Goal: Use online tool/utility: Utilize a website feature to perform a specific function

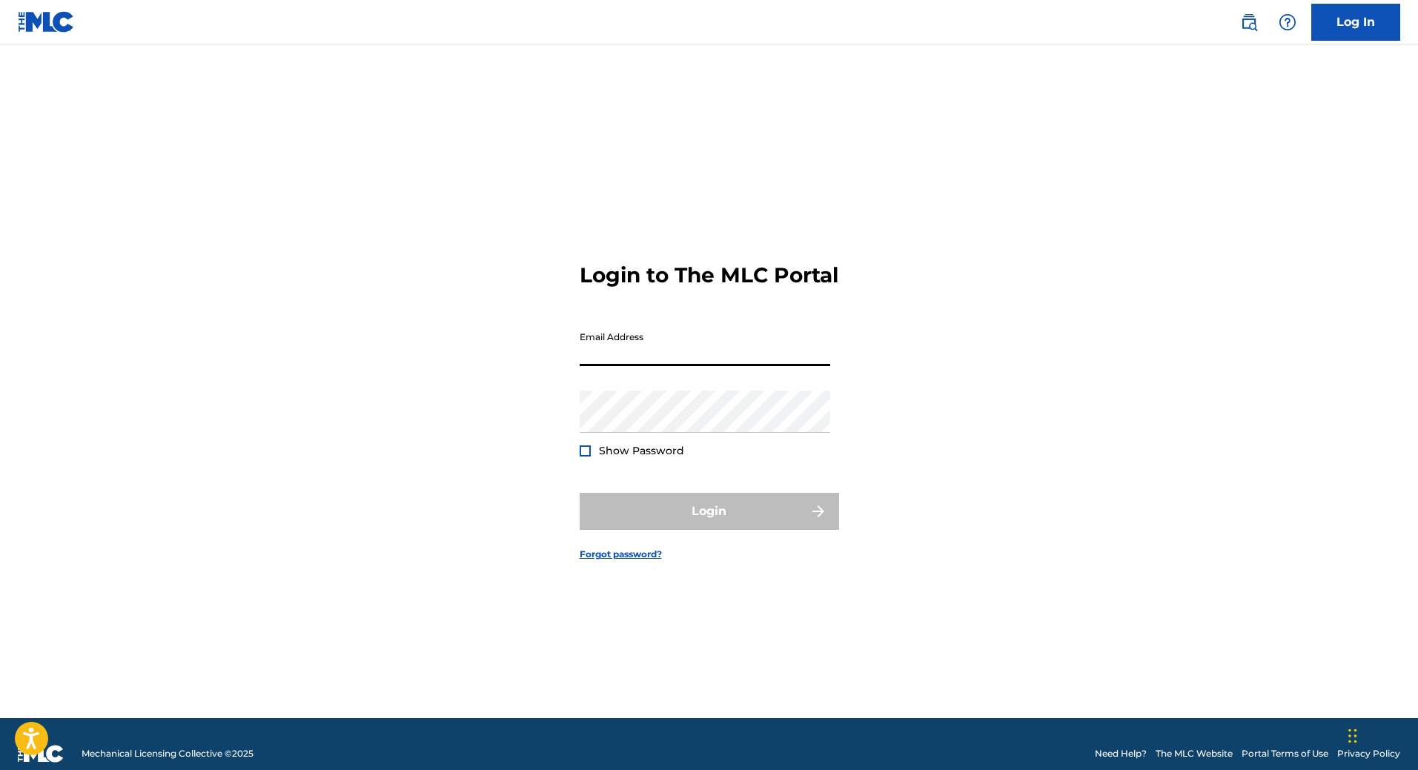
click at [643, 363] on input "Email Address" at bounding box center [705, 345] width 251 height 42
type input "[EMAIL_ADDRESS][DOMAIN_NAME]"
click at [697, 530] on button "Login" at bounding box center [709, 511] width 259 height 37
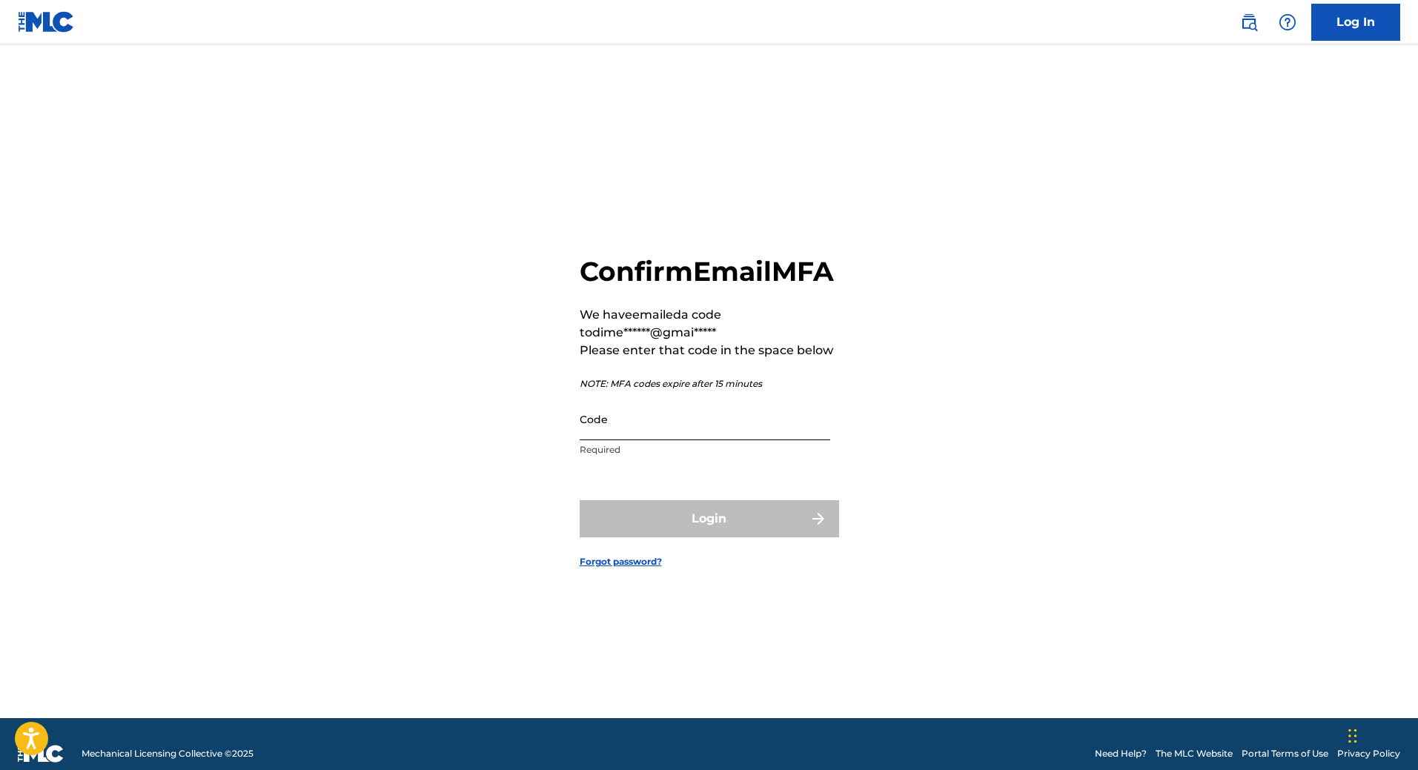
click at [678, 440] on input "Code" at bounding box center [705, 419] width 251 height 42
paste input "376522"
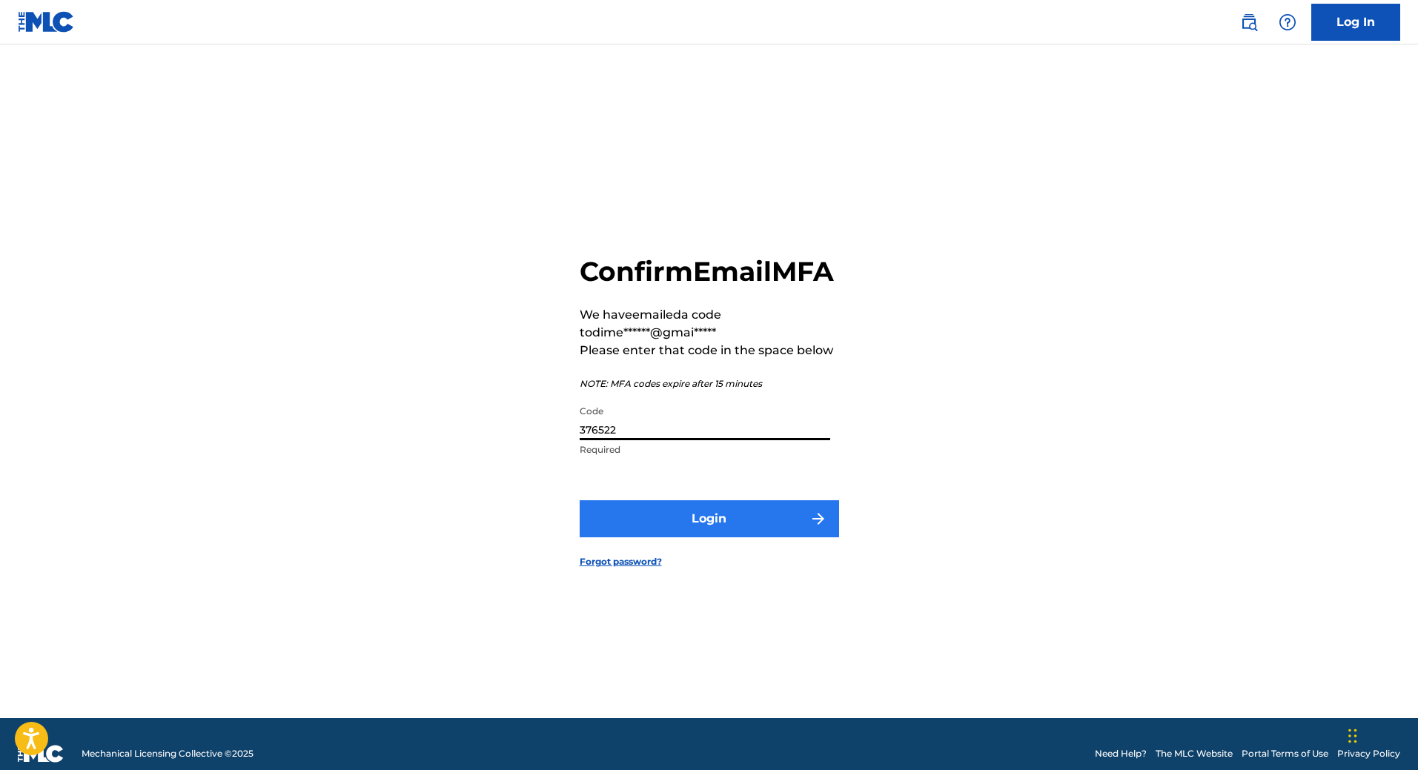
type input "376522"
click at [708, 534] on button "Login" at bounding box center [709, 518] width 259 height 37
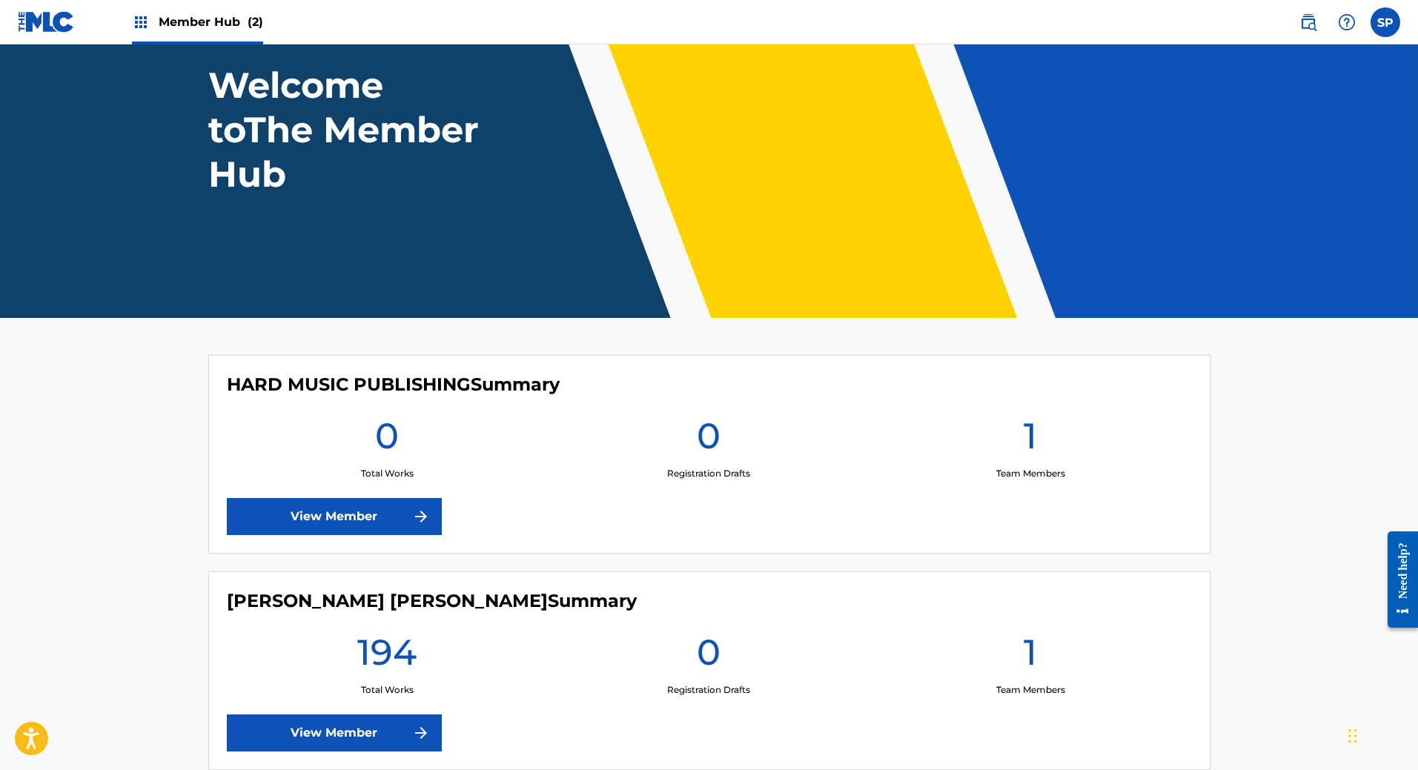
scroll to position [179, 0]
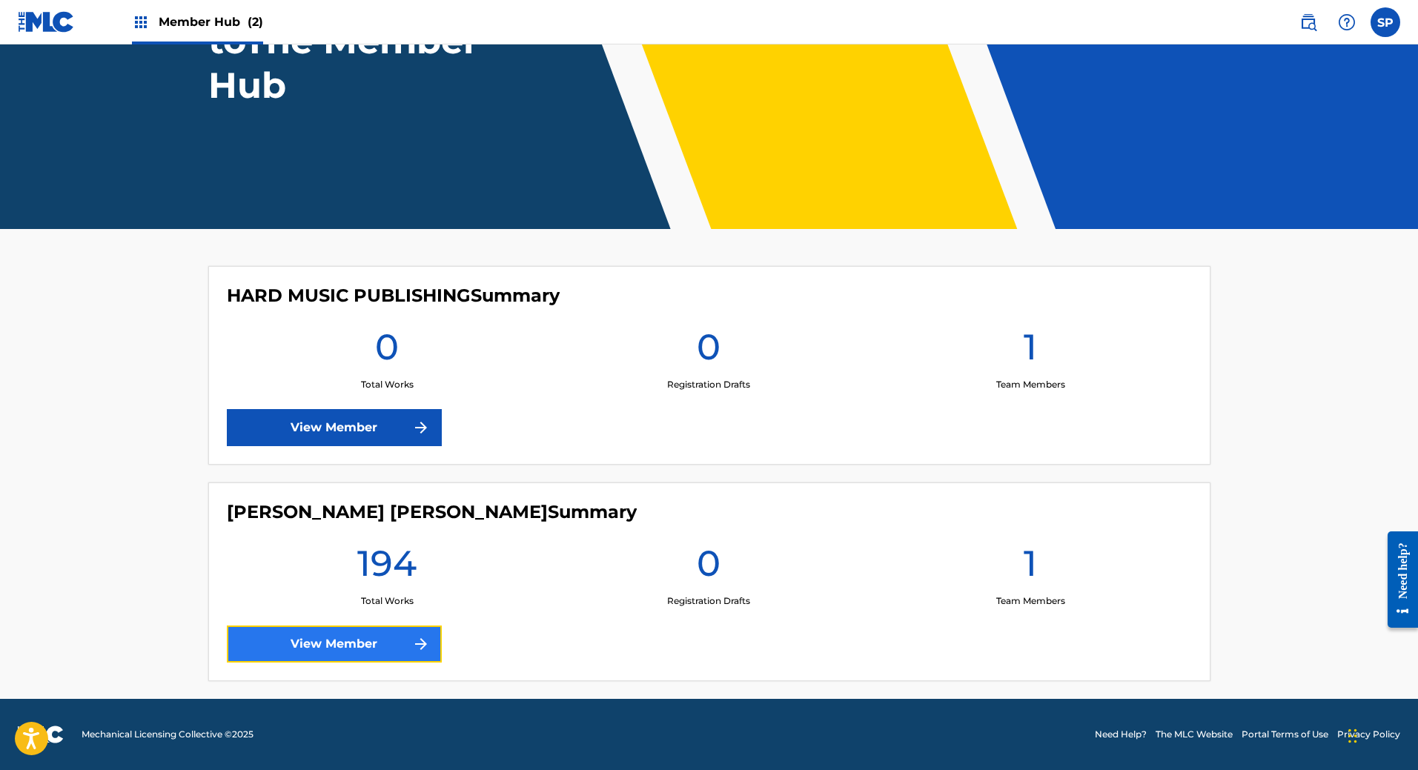
click at [393, 641] on link "View Member" at bounding box center [334, 644] width 215 height 37
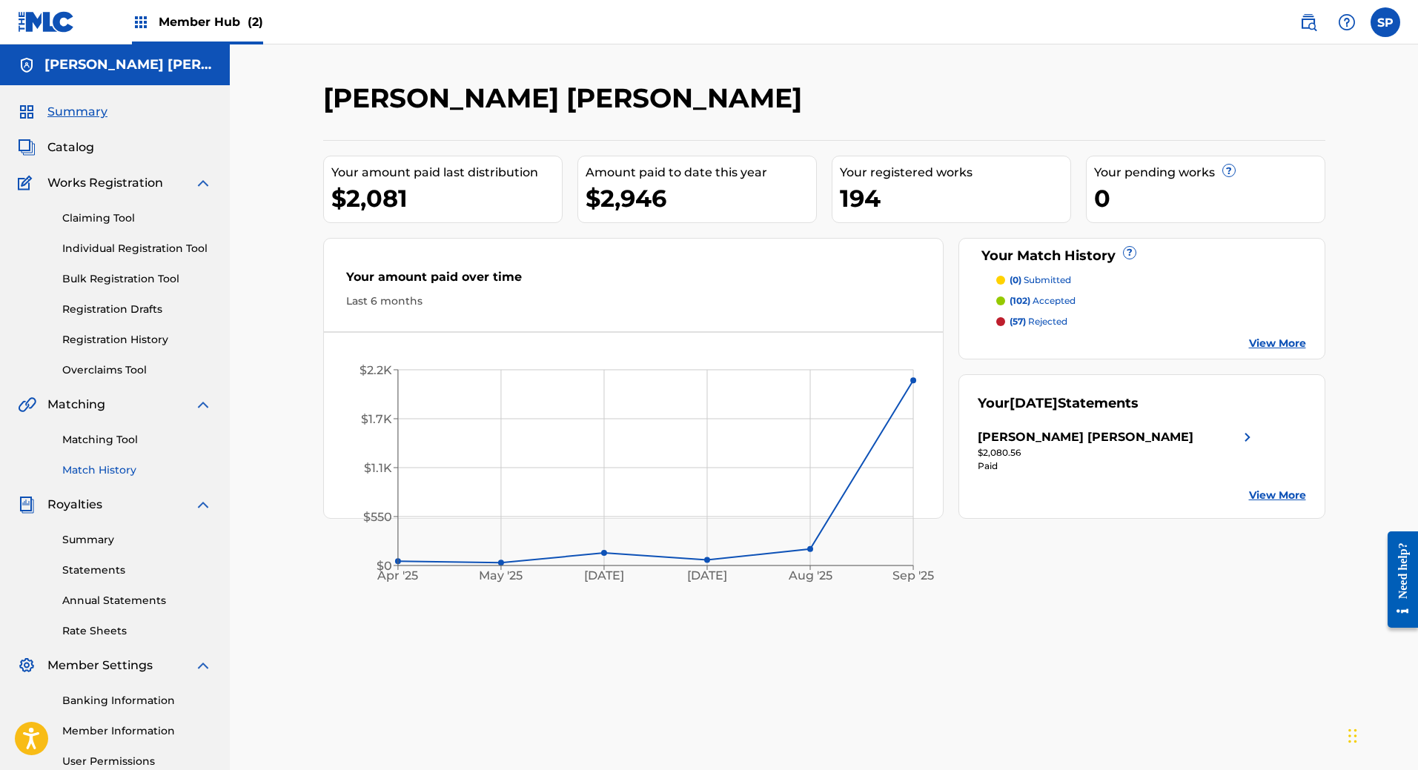
click at [128, 474] on link "Match History" at bounding box center [137, 471] width 150 height 16
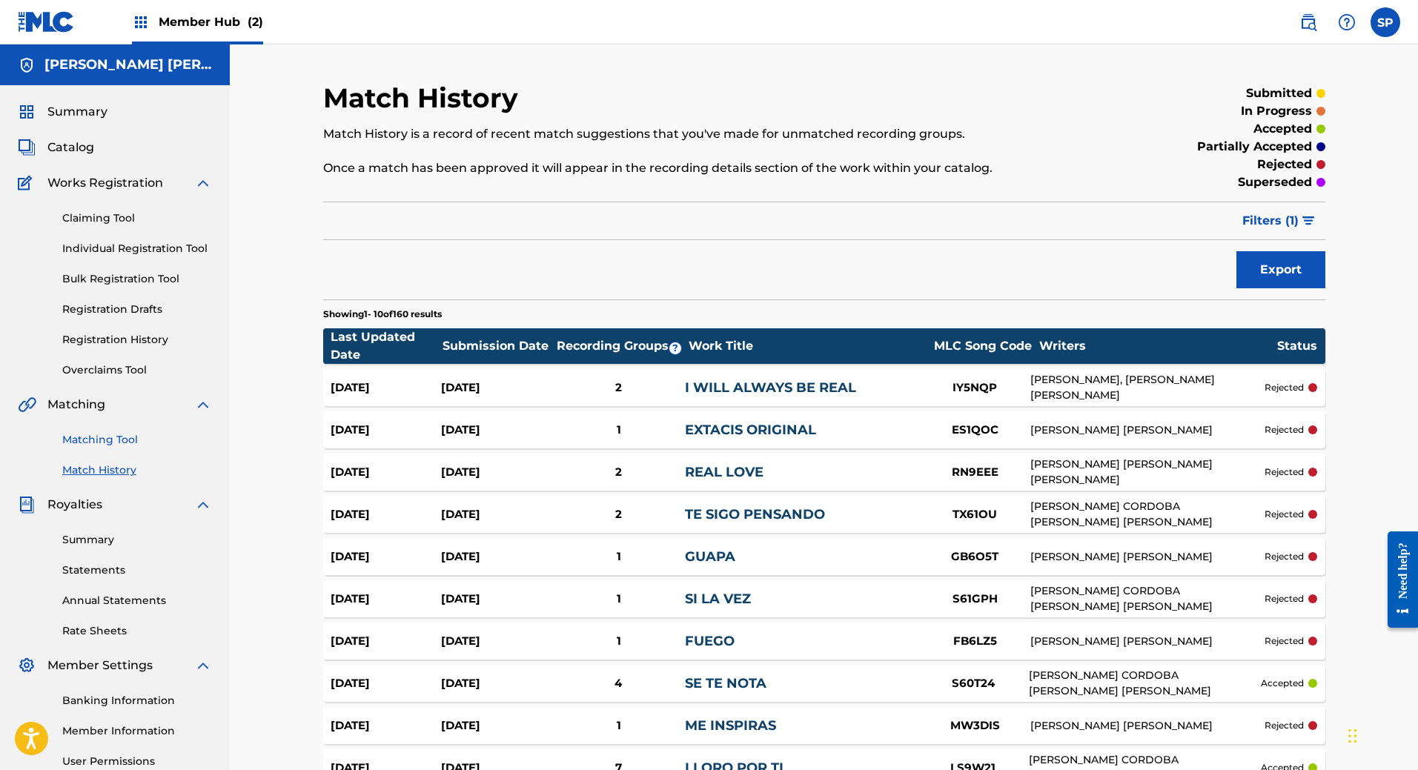
click at [102, 437] on link "Matching Tool" at bounding box center [137, 440] width 150 height 16
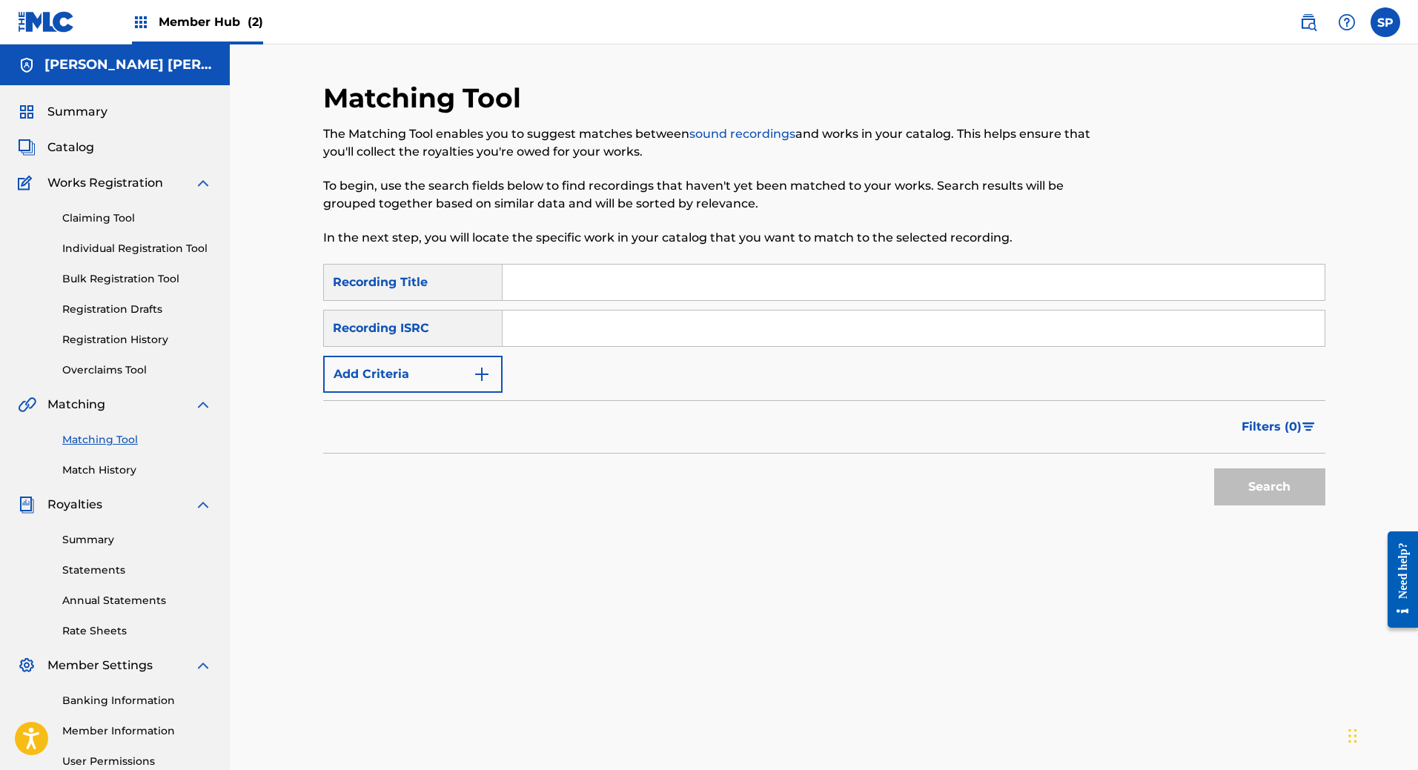
click at [563, 281] on input "Search Form" at bounding box center [914, 283] width 822 height 36
click at [463, 380] on button "Add Criteria" at bounding box center [412, 374] width 179 height 37
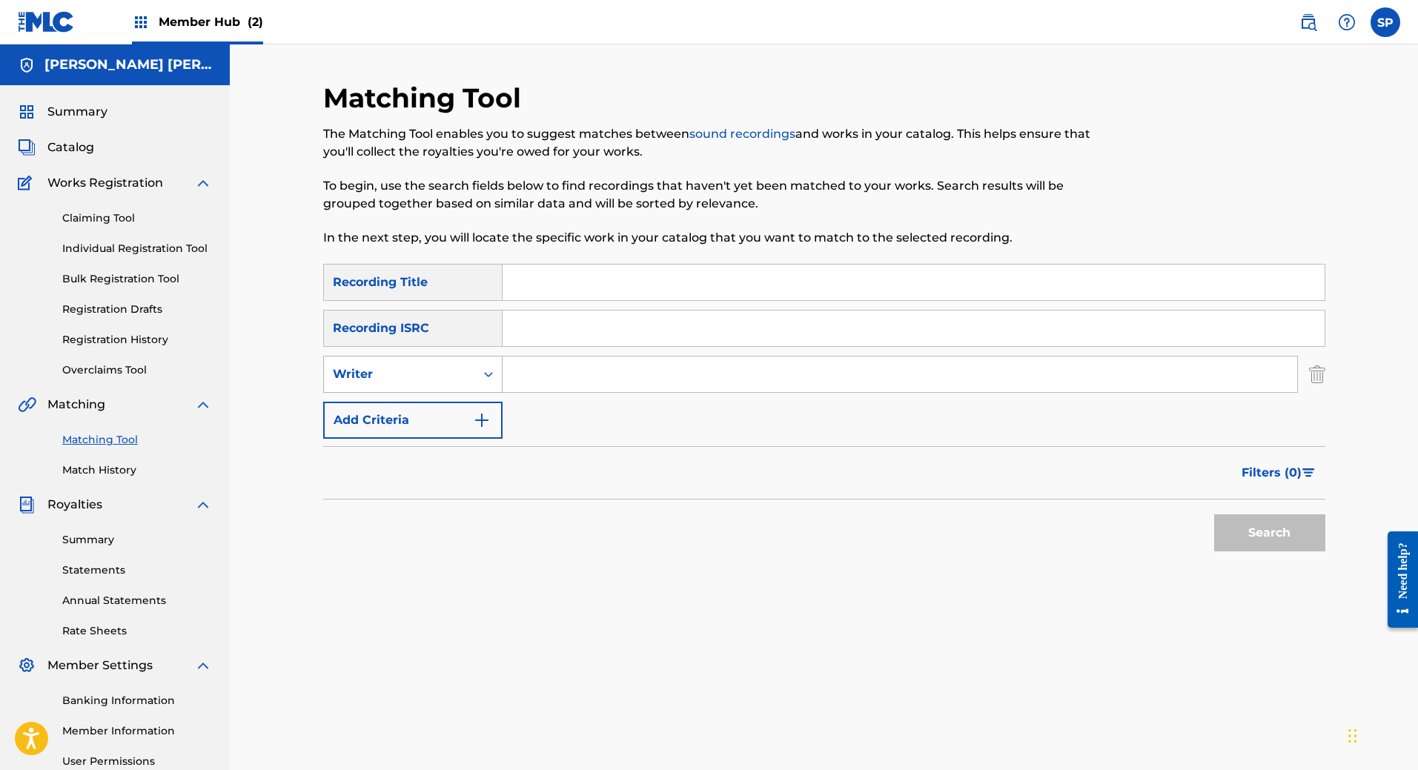
click at [435, 382] on div "Writer" at bounding box center [399, 375] width 133 height 18
click at [431, 409] on div "Recording Artist" at bounding box center [413, 411] width 178 height 37
click at [531, 379] on input "Search Form" at bounding box center [900, 375] width 795 height 36
type input "Vampi"
click at [1214, 515] on button "Search" at bounding box center [1269, 533] width 111 height 37
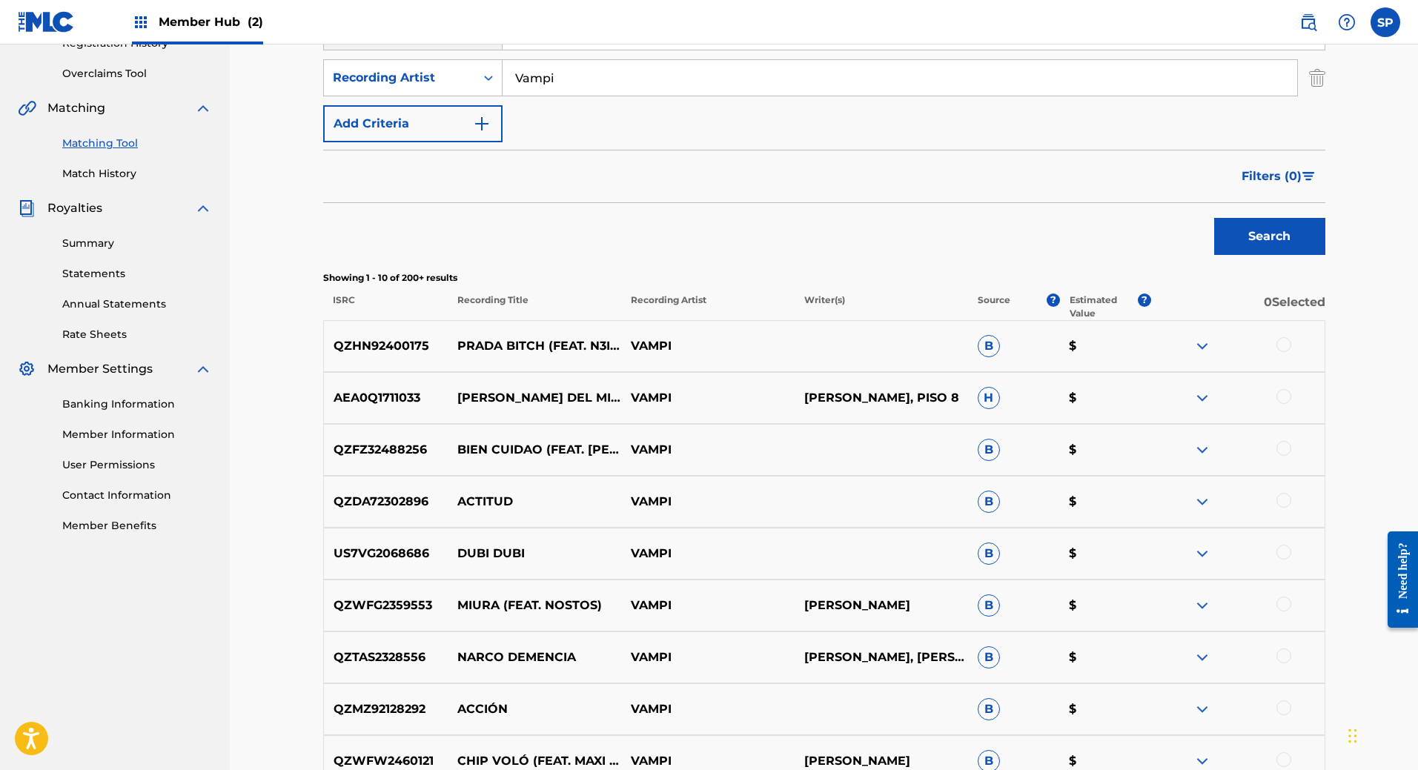
scroll to position [548, 0]
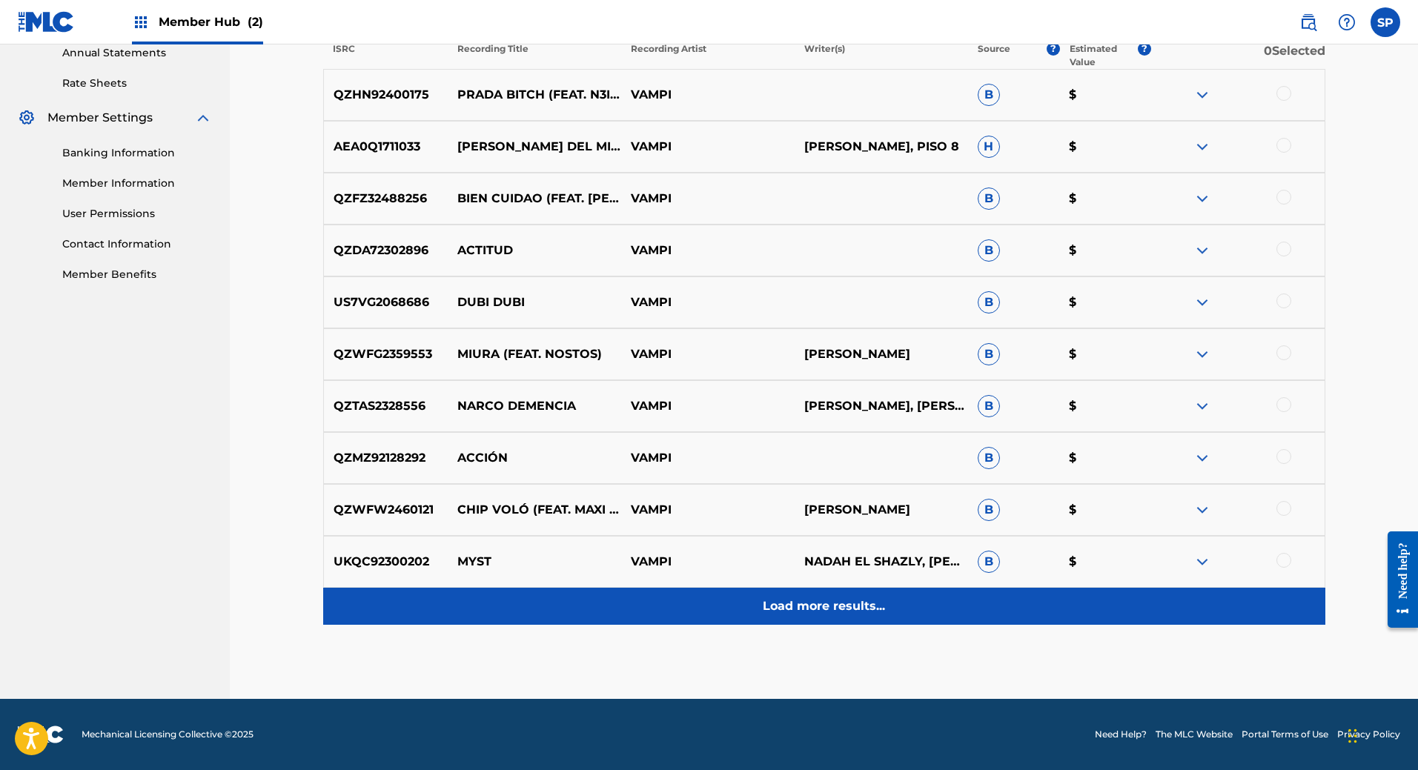
click at [845, 613] on p "Load more results..." at bounding box center [824, 607] width 122 height 18
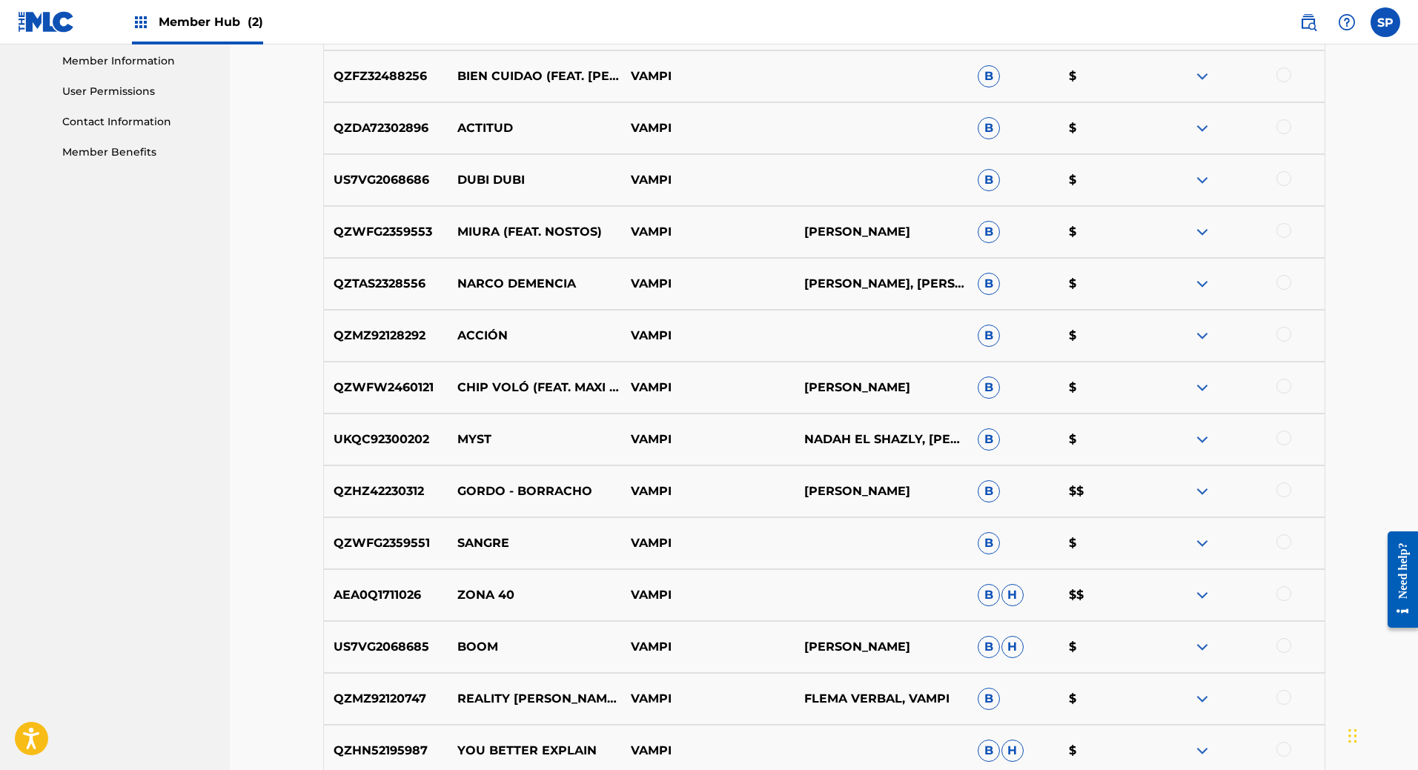
scroll to position [919, 0]
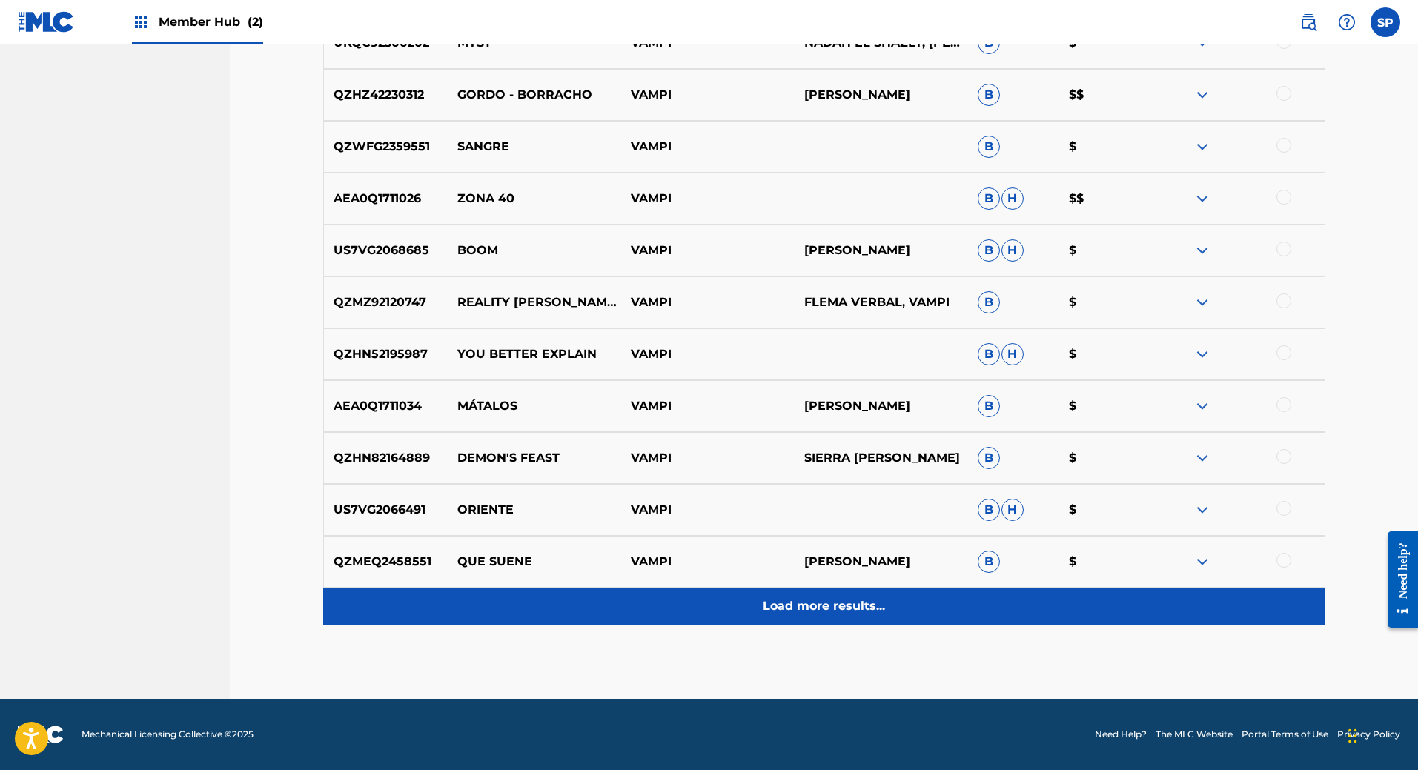
click at [850, 613] on p "Load more results..." at bounding box center [824, 607] width 122 height 18
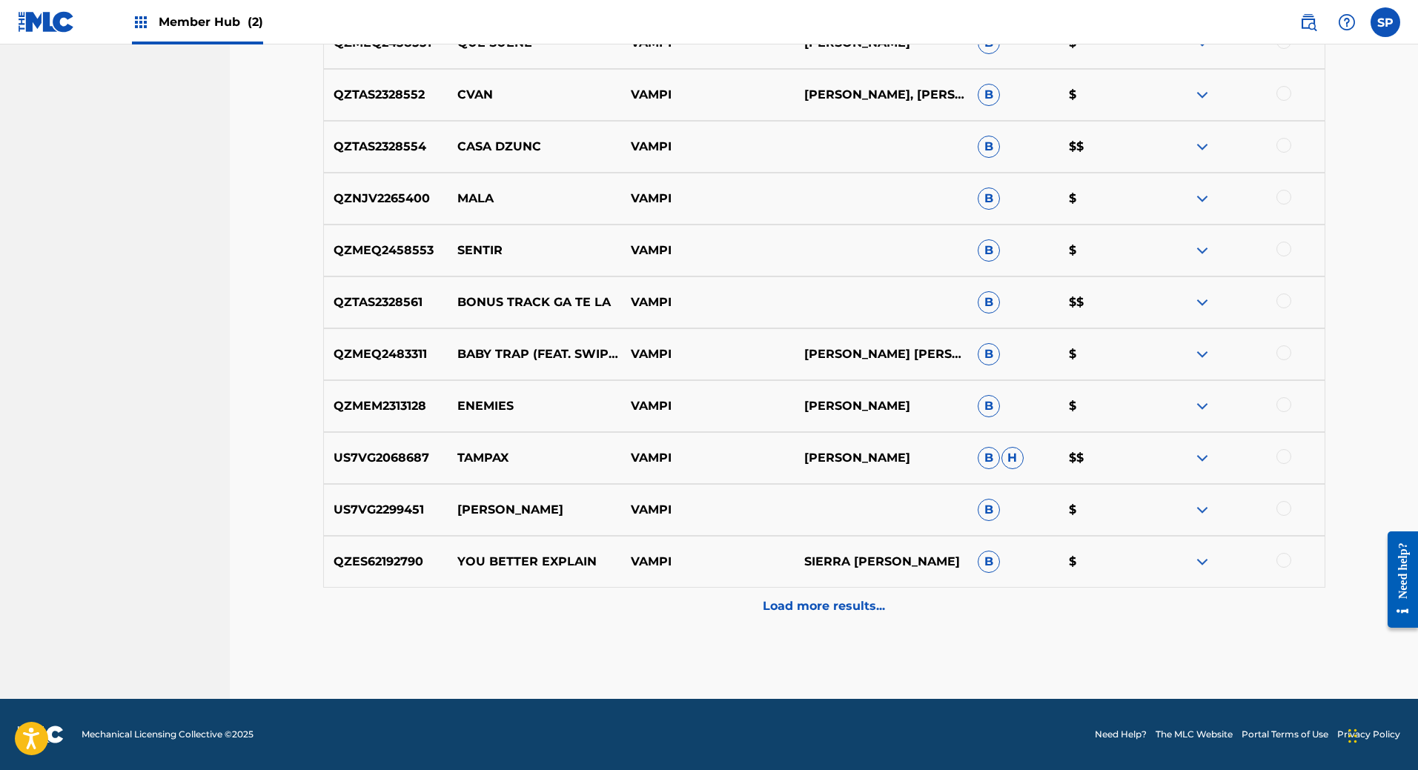
click at [852, 605] on p "Load more results..." at bounding box center [824, 607] width 122 height 18
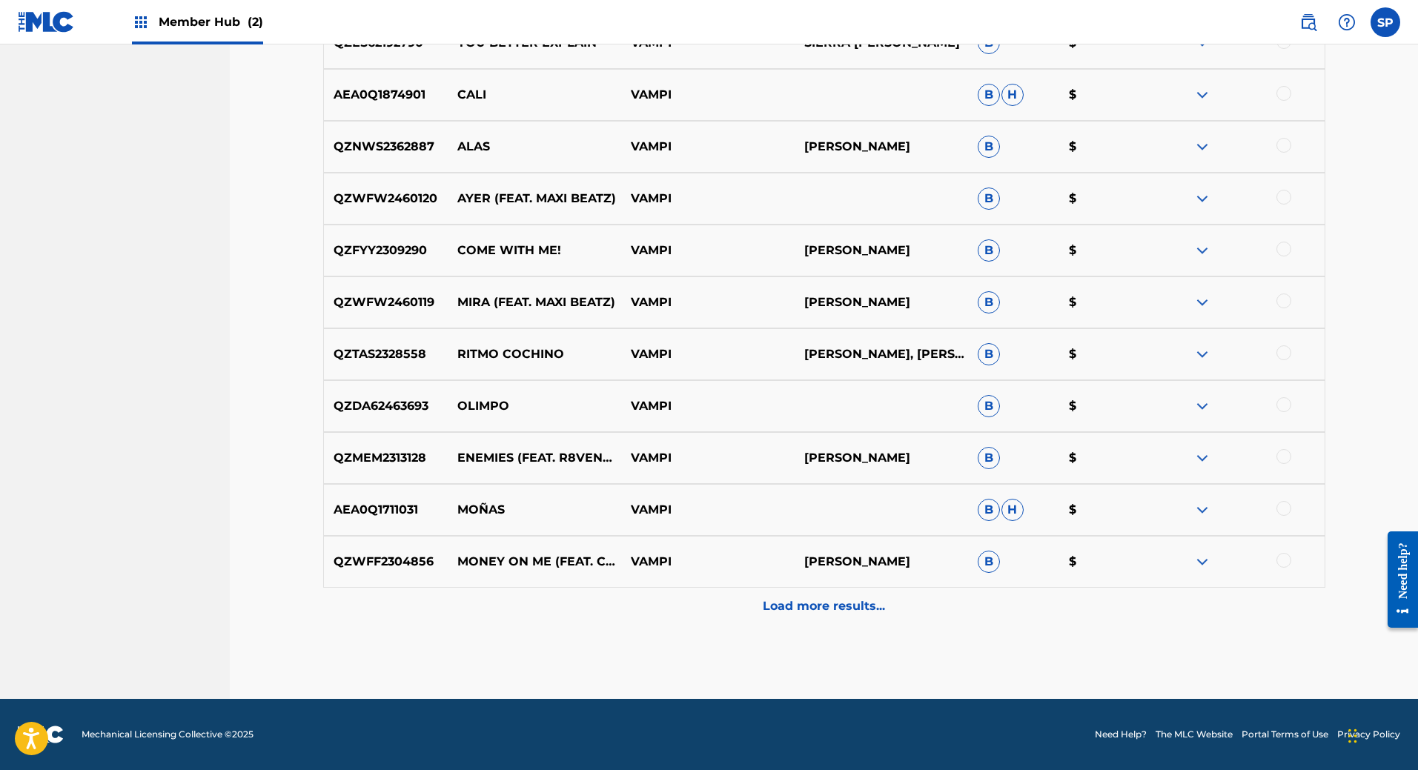
click at [852, 603] on p "Load more results..." at bounding box center [824, 607] width 122 height 18
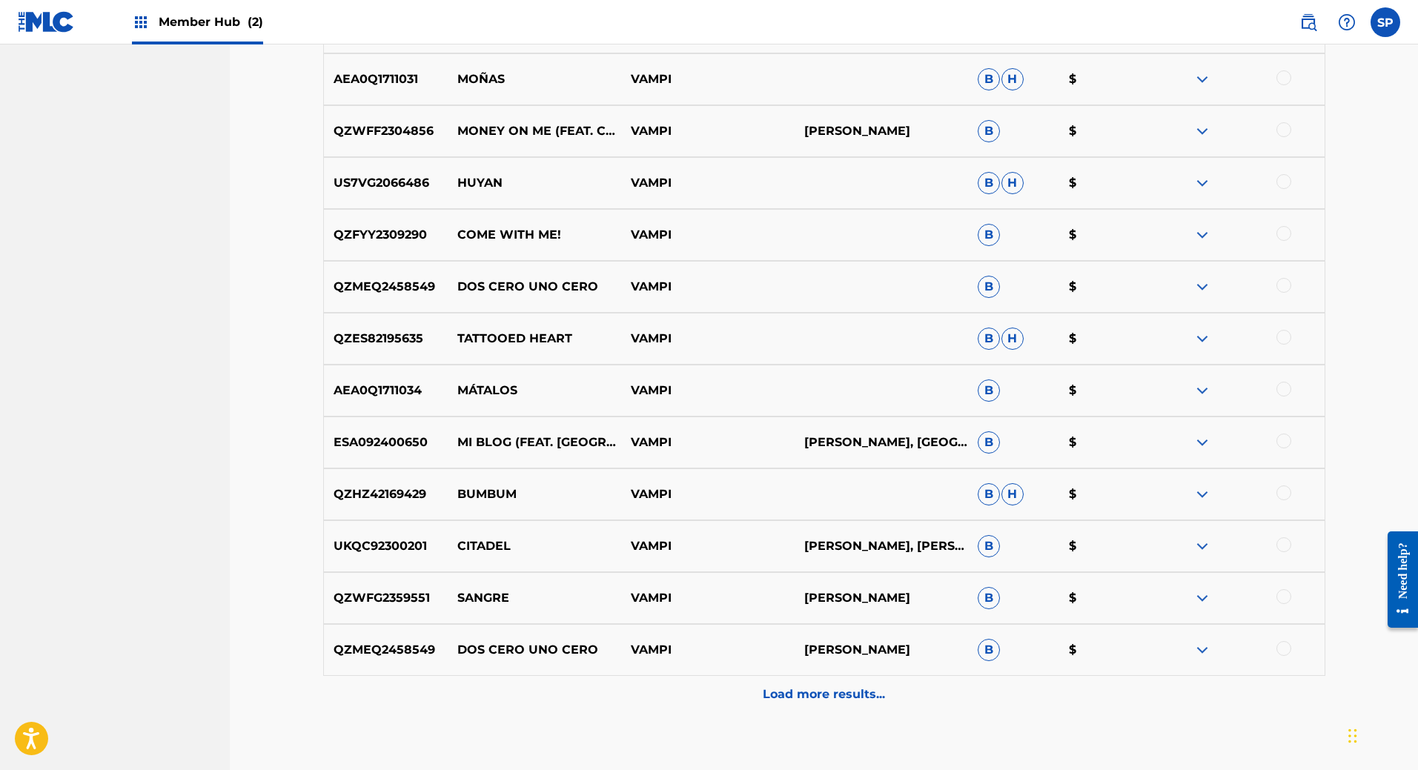
scroll to position [2624, 0]
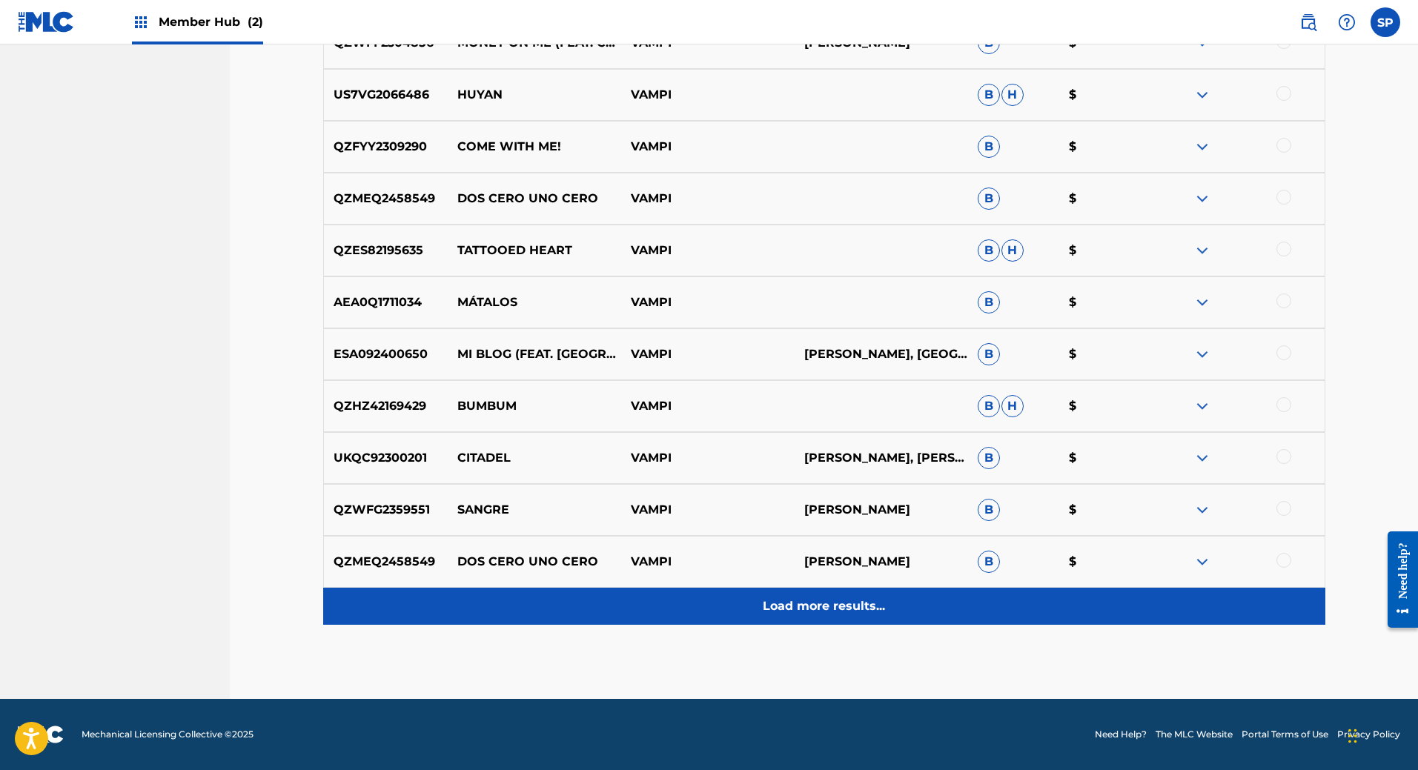
click at [853, 602] on p "Load more results..." at bounding box center [824, 607] width 122 height 18
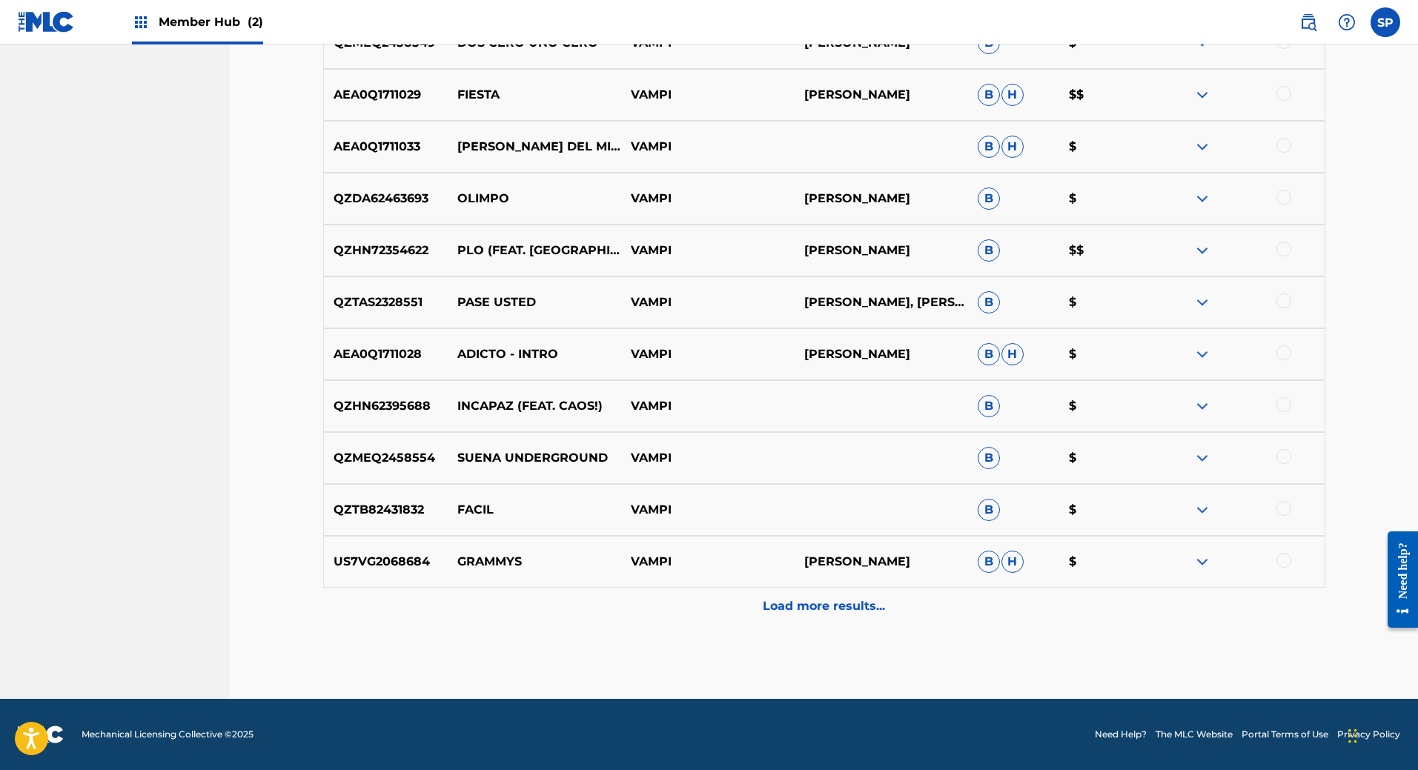
click at [853, 601] on p "Load more results..." at bounding box center [824, 607] width 122 height 18
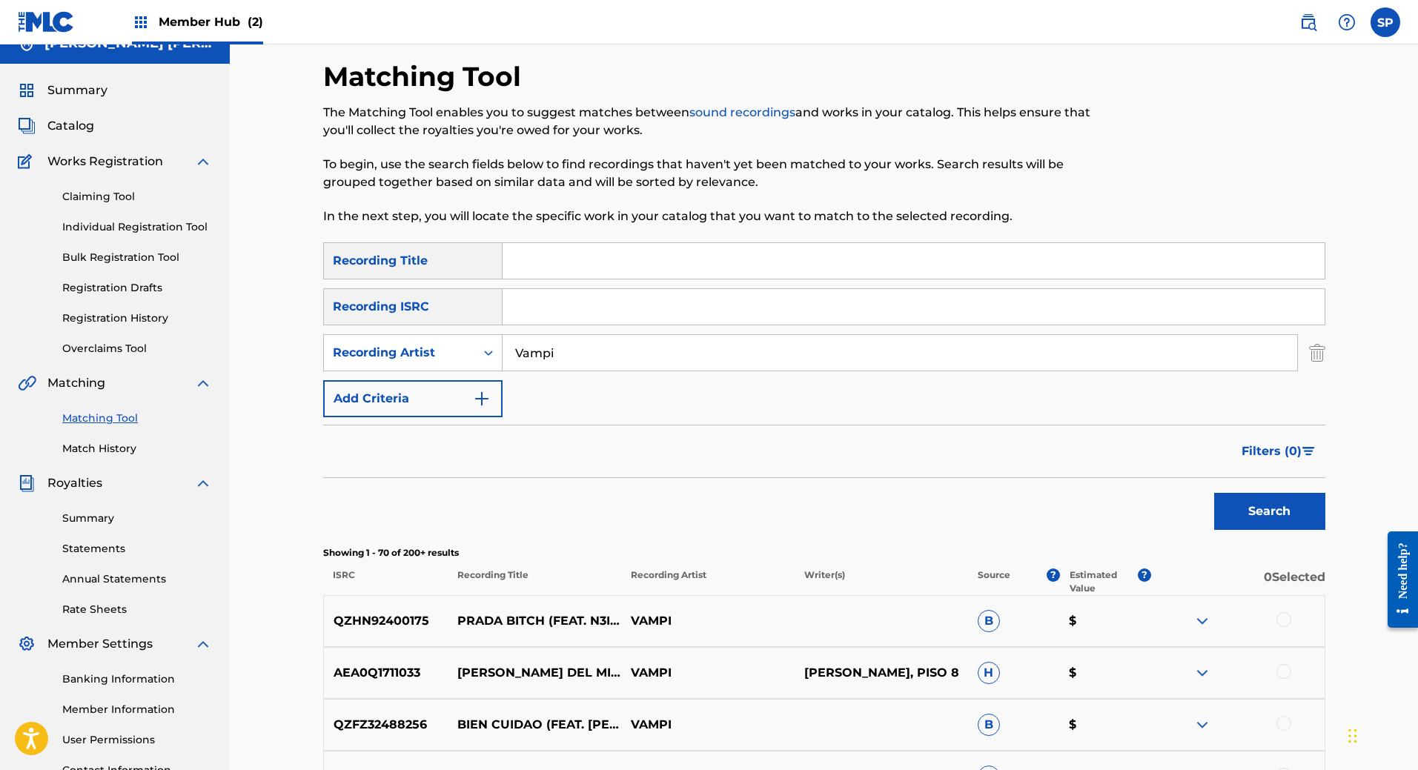
scroll to position [0, 0]
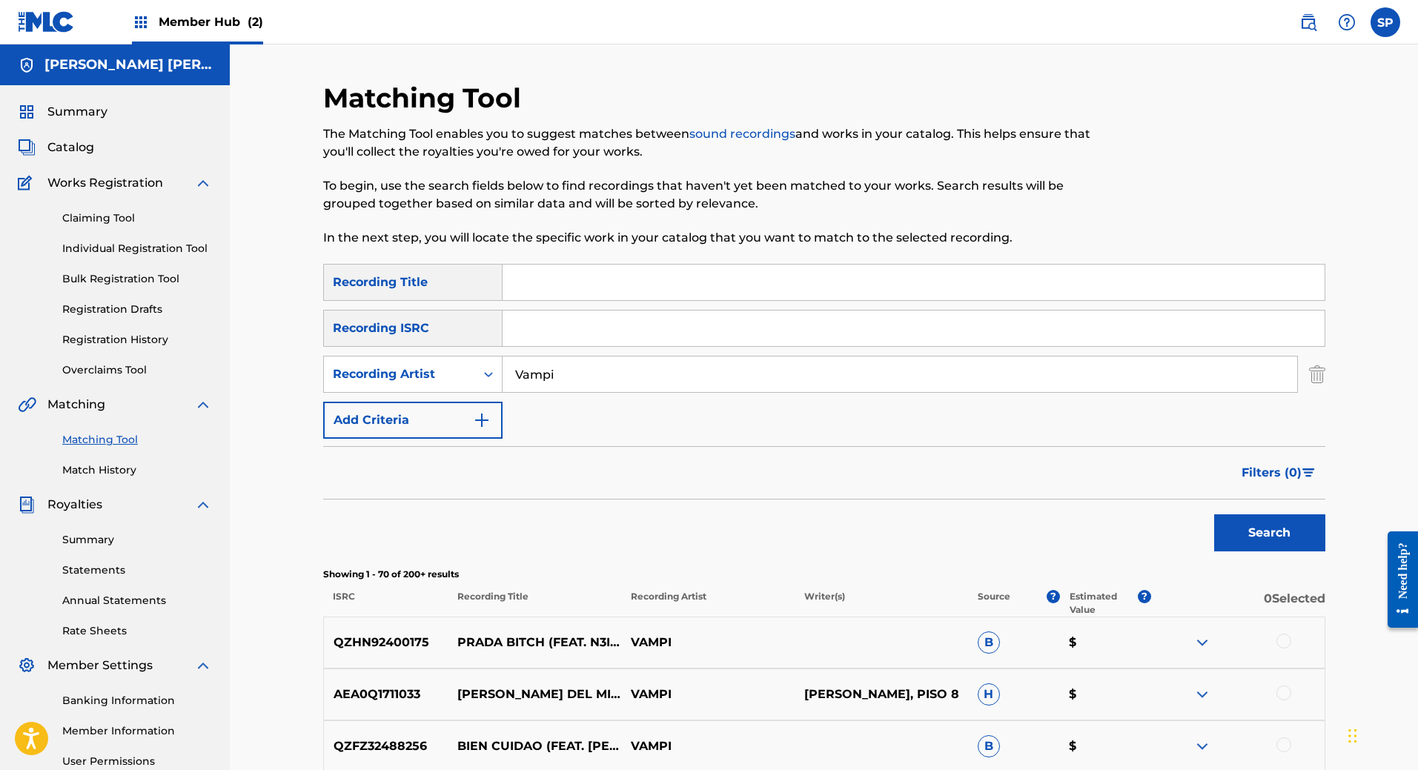
click at [560, 320] on input "Search Form" at bounding box center [914, 329] width 822 height 36
click at [560, 288] on input "Search Form" at bounding box center [914, 283] width 822 height 36
paste input "AEA0Q1711027"
type input "AEA0Q1711027"
click at [1297, 529] on button "Search" at bounding box center [1269, 533] width 111 height 37
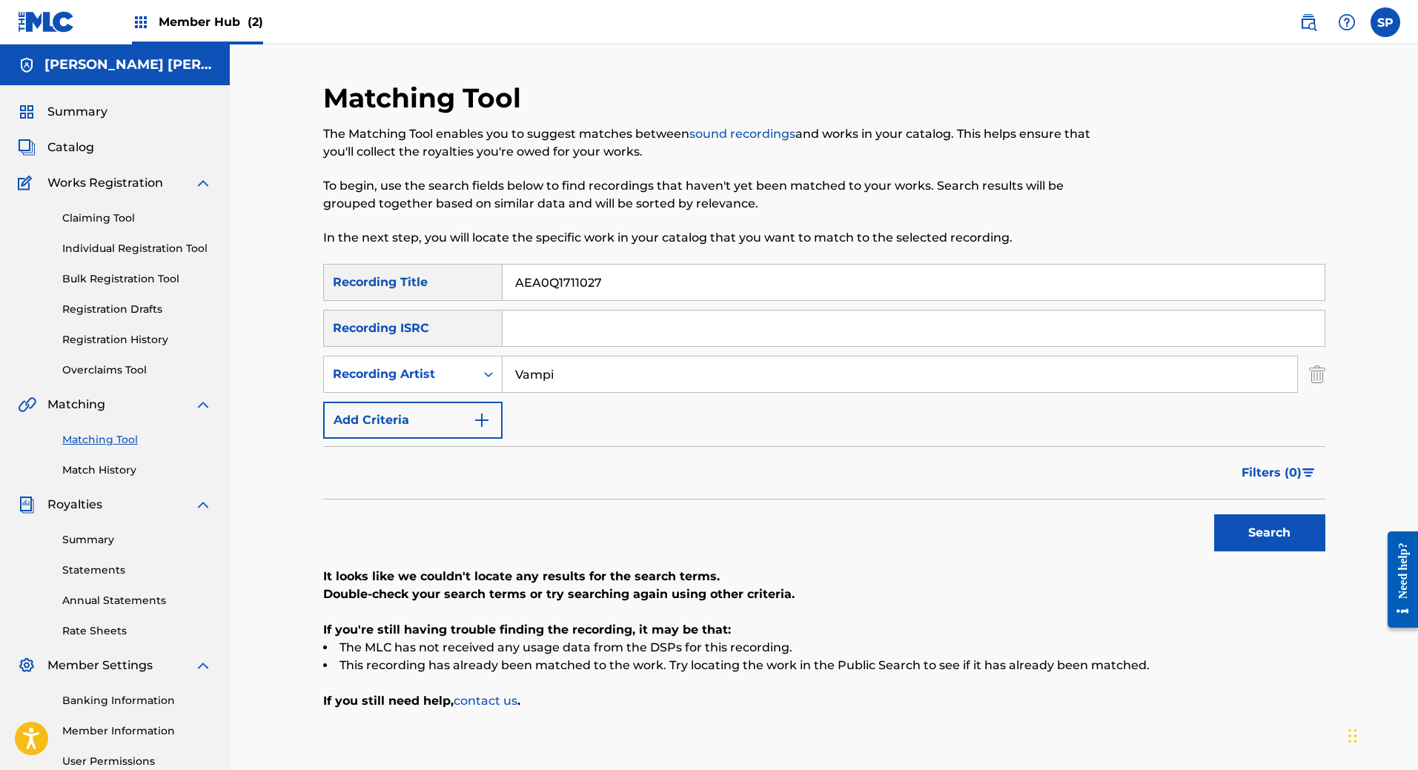
drag, startPoint x: 635, startPoint y: 280, endPoint x: 408, endPoint y: 274, distance: 226.9
click at [408, 274] on div "SearchWithCriteriabde00040-c3a7-421b-b9b6-c5a7c064aa3a Recording Title AEA0Q171…" at bounding box center [824, 282] width 1002 height 37
click at [592, 348] on div "SearchWithCriteriabde00040-c3a7-421b-b9b6-c5a7c064aa3a Recording Title SearchWi…" at bounding box center [824, 351] width 1002 height 175
click at [592, 342] on input "Search Form" at bounding box center [914, 329] width 822 height 36
paste input "AEA0Q1711027"
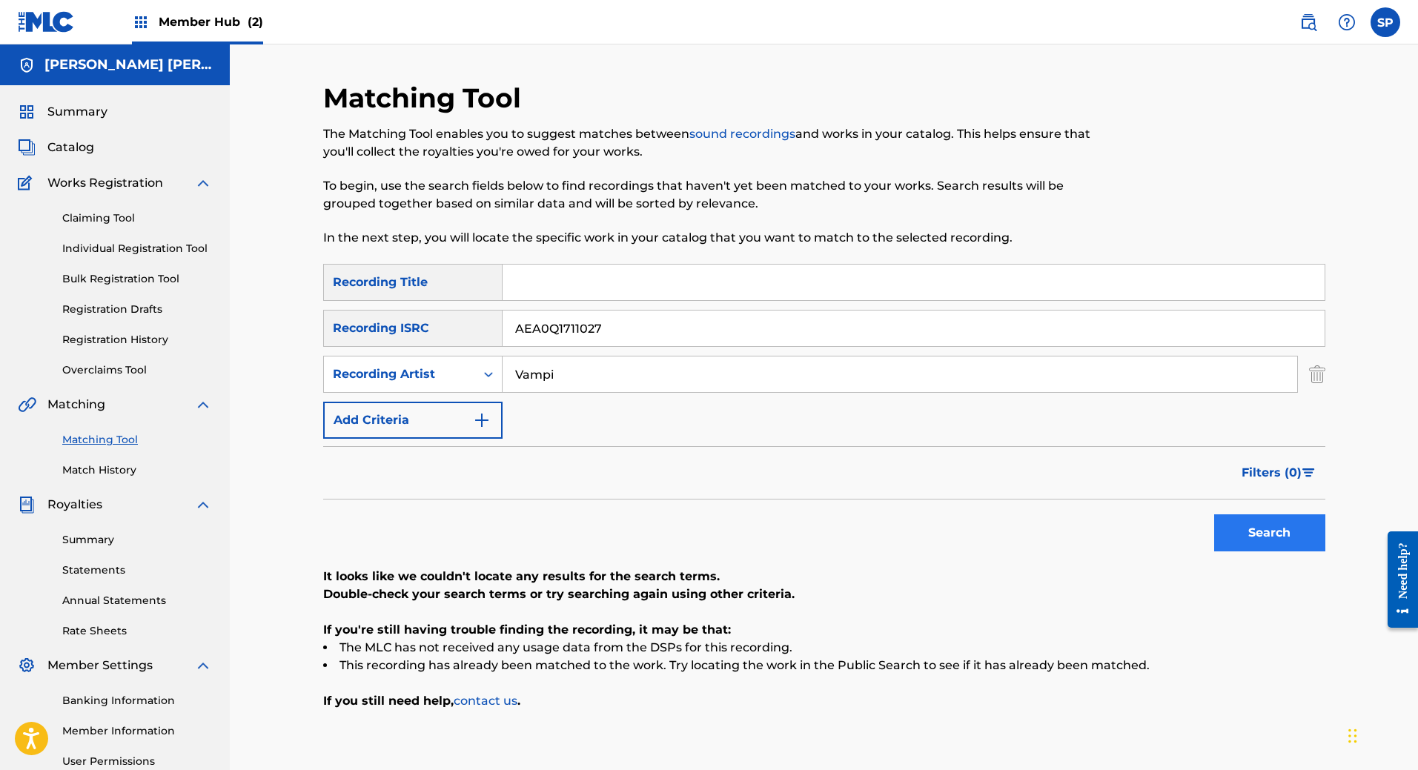
type input "AEA0Q1711027"
click at [1305, 533] on button "Search" at bounding box center [1269, 533] width 111 height 37
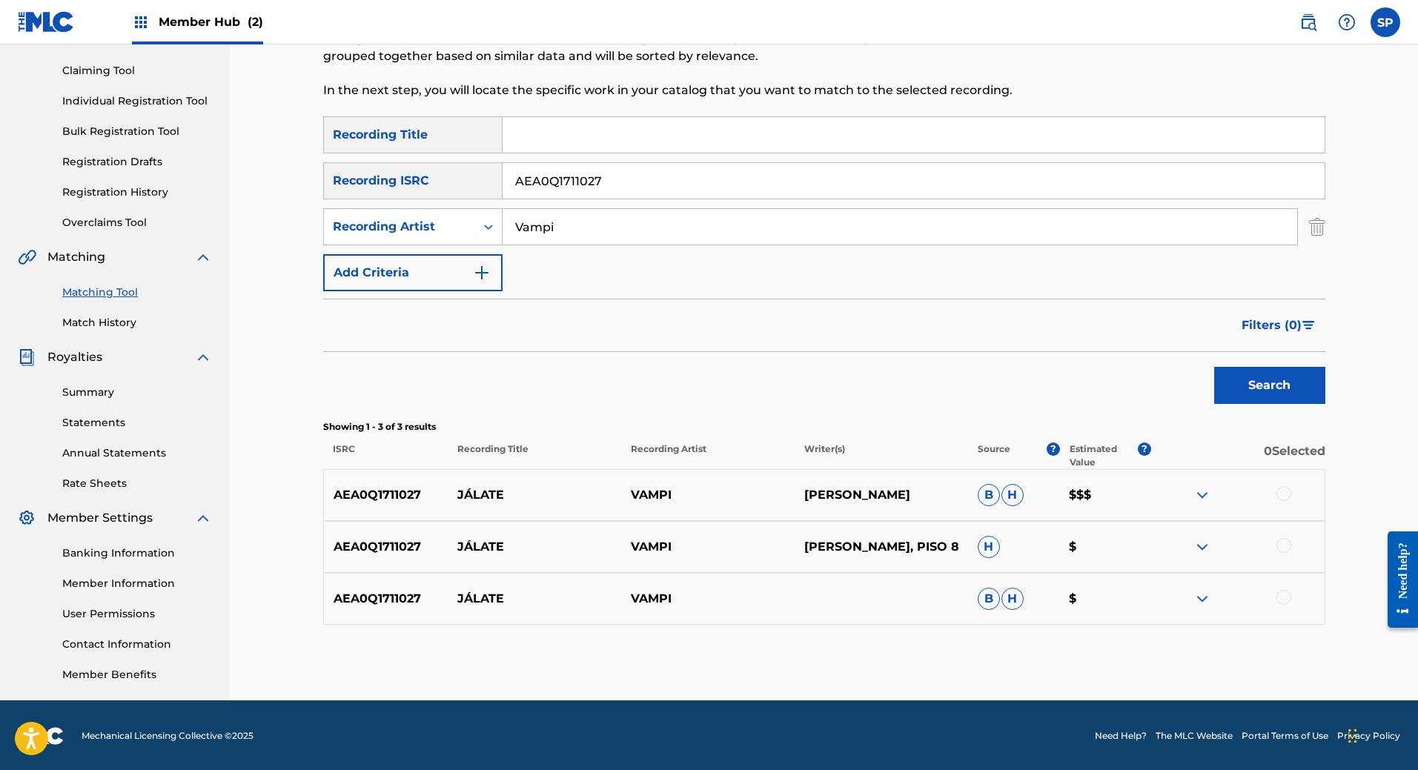
scroll to position [149, 0]
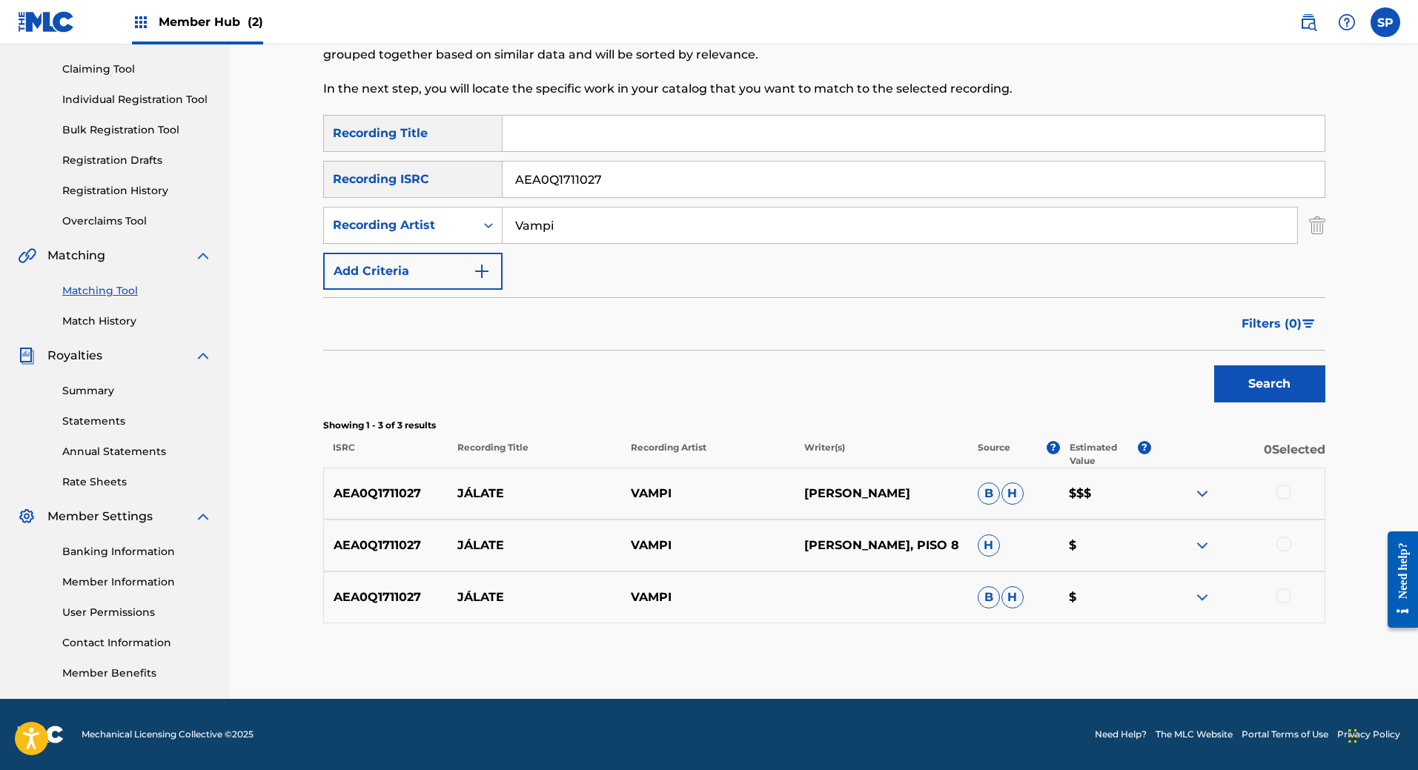
drag, startPoint x: 640, startPoint y: 186, endPoint x: 308, endPoint y: 186, distance: 331.4
click at [308, 186] on div "Matching Tool The Matching Tool enables you to suggest matches between sound re…" at bounding box center [824, 316] width 1038 height 767
click at [479, 260] on button "Add Criteria" at bounding box center [412, 271] width 179 height 37
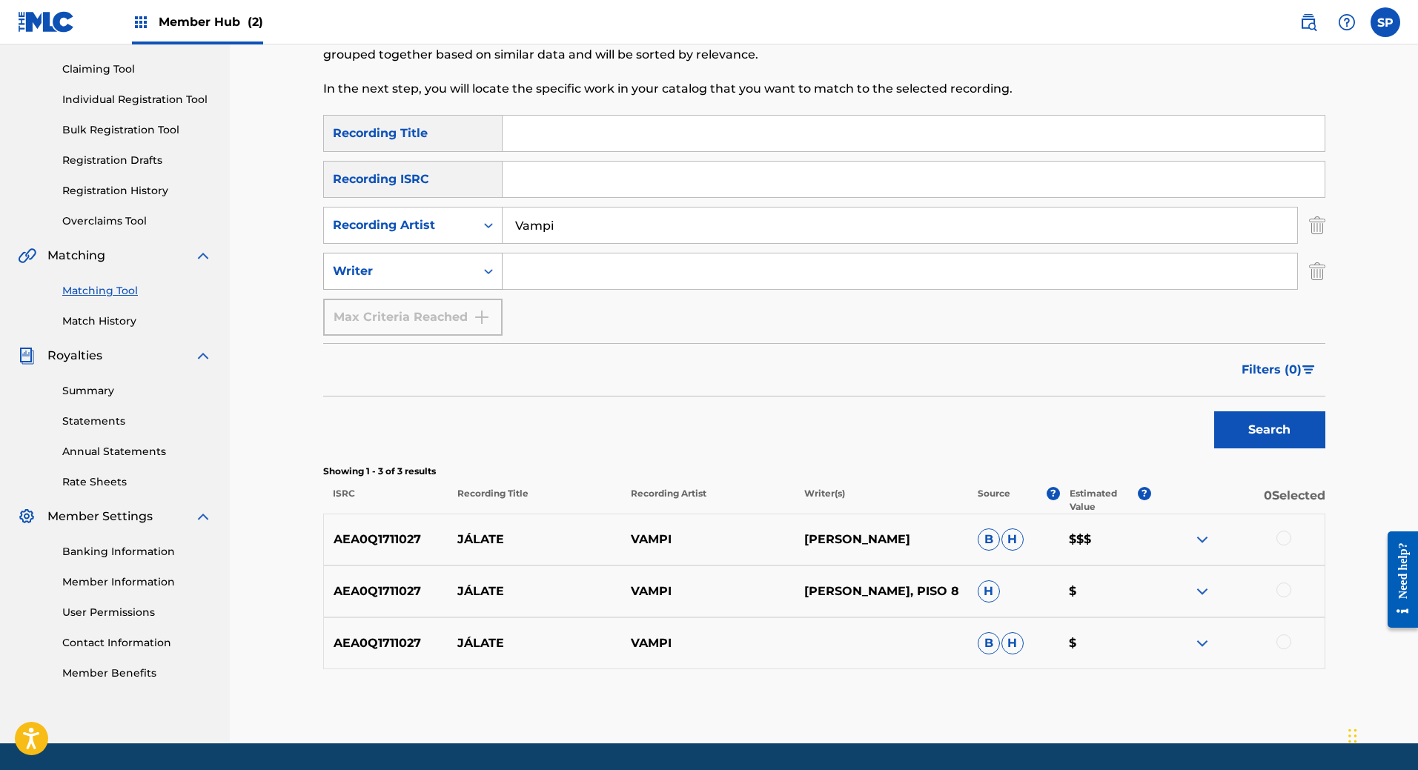
click at [462, 260] on div "Writer" at bounding box center [399, 271] width 151 height 28
click at [528, 262] on input "Search Form" at bounding box center [900, 272] width 795 height 36
type input "[PERSON_NAME]"
click at [1248, 421] on button "Search" at bounding box center [1269, 429] width 111 height 37
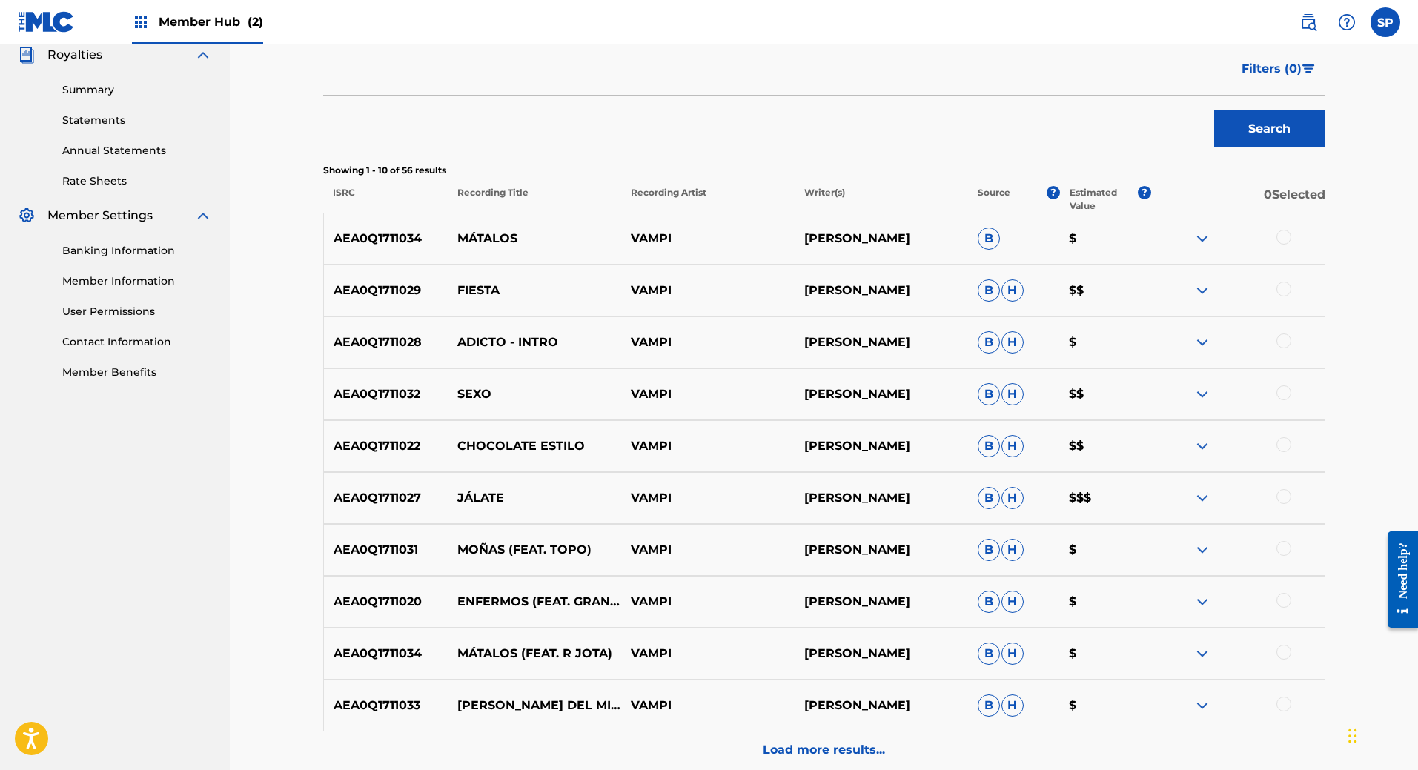
scroll to position [594, 0]
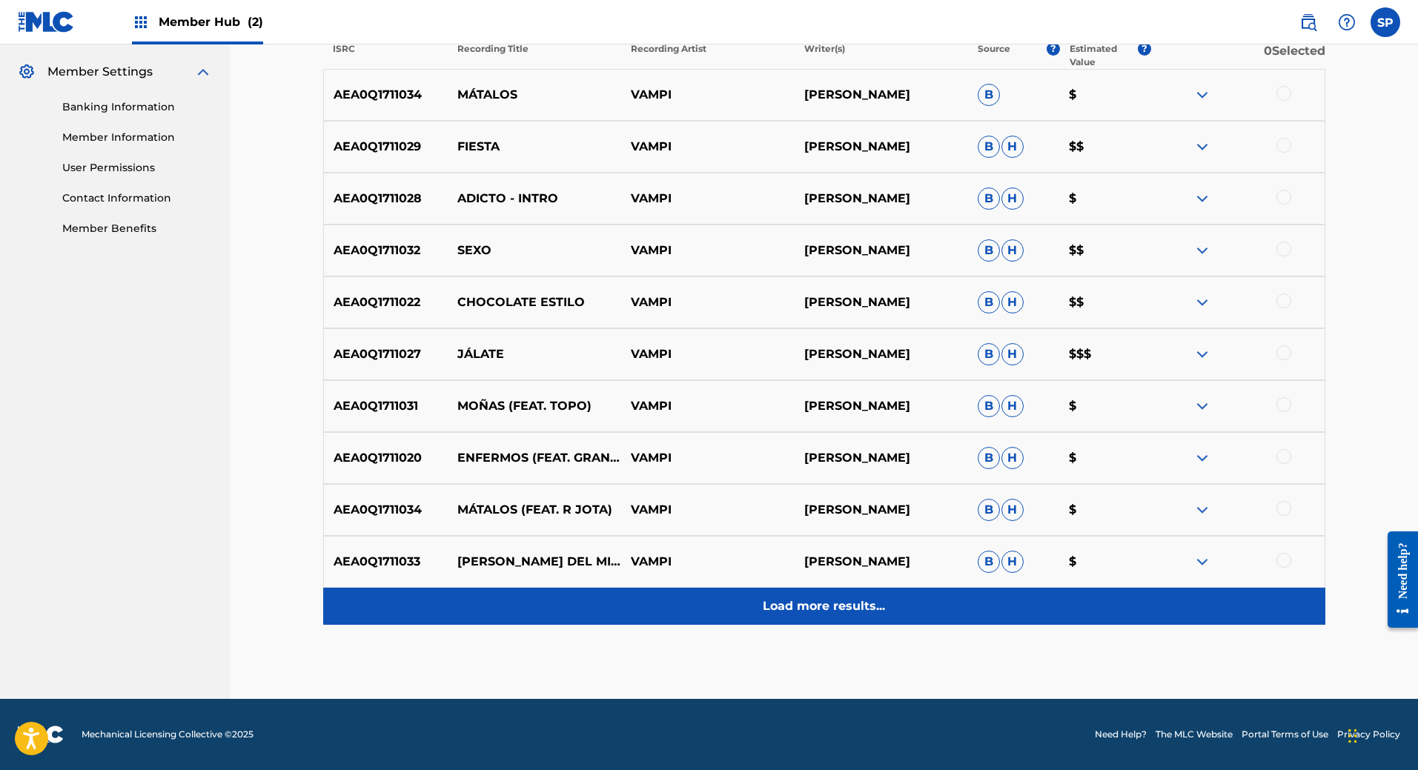
click at [853, 622] on div "Load more results..." at bounding box center [824, 606] width 1002 height 37
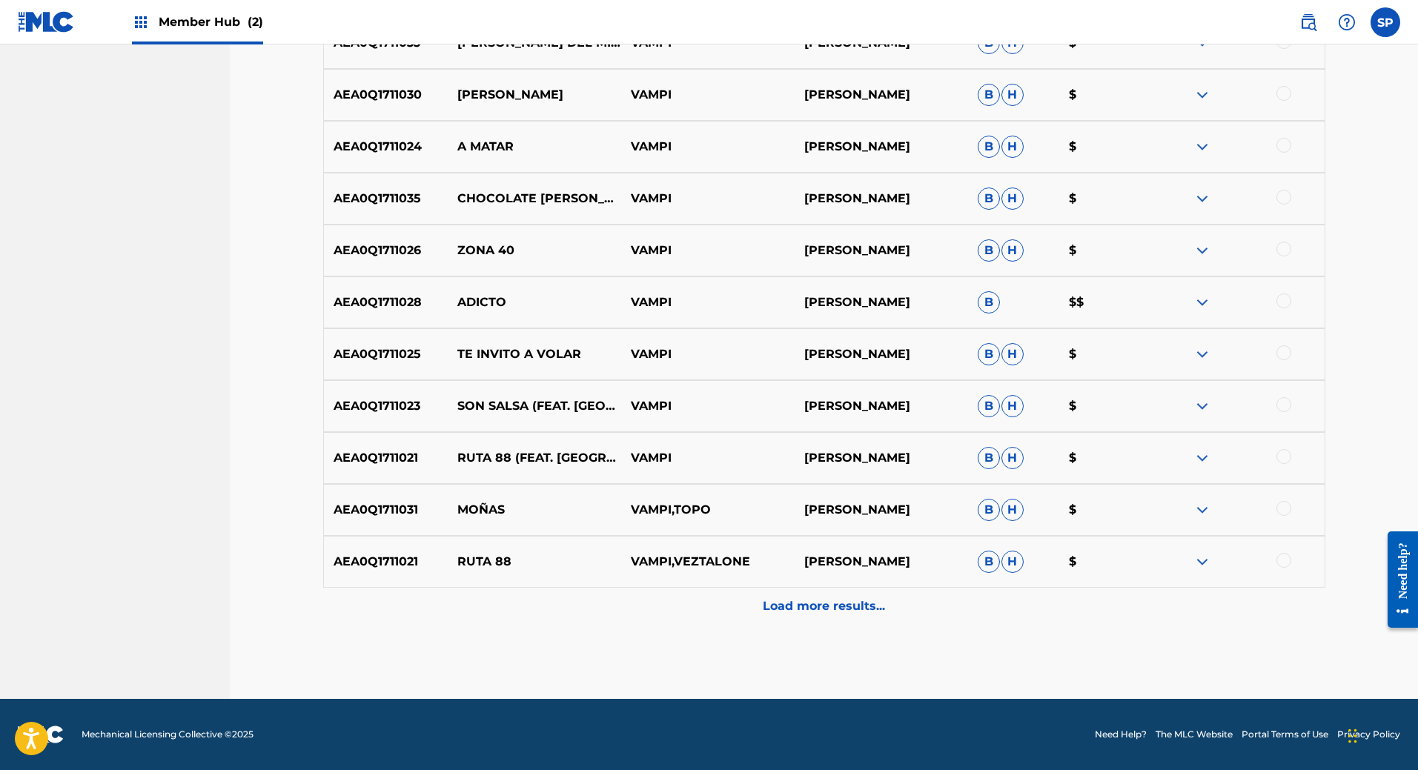
click at [855, 609] on p "Load more results..." at bounding box center [824, 607] width 122 height 18
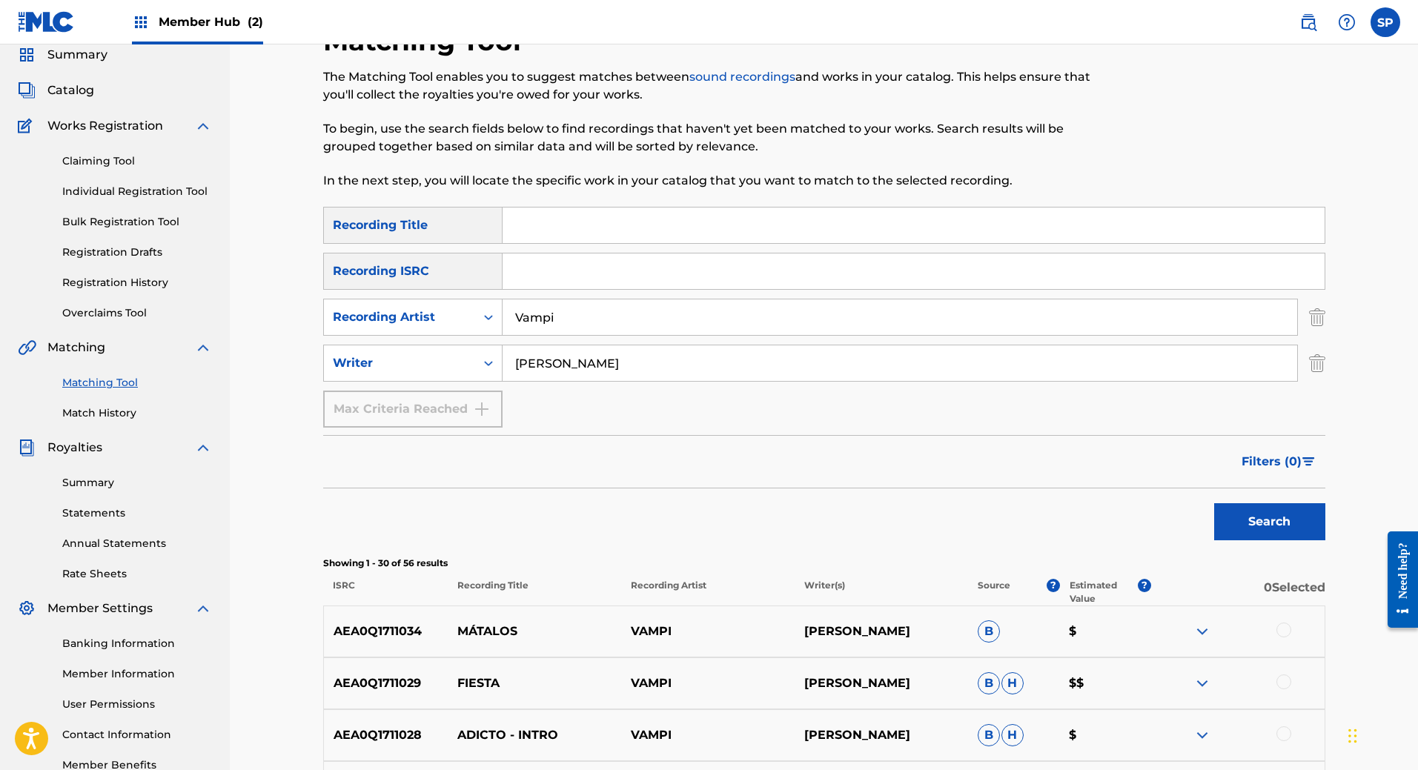
scroll to position [74, 0]
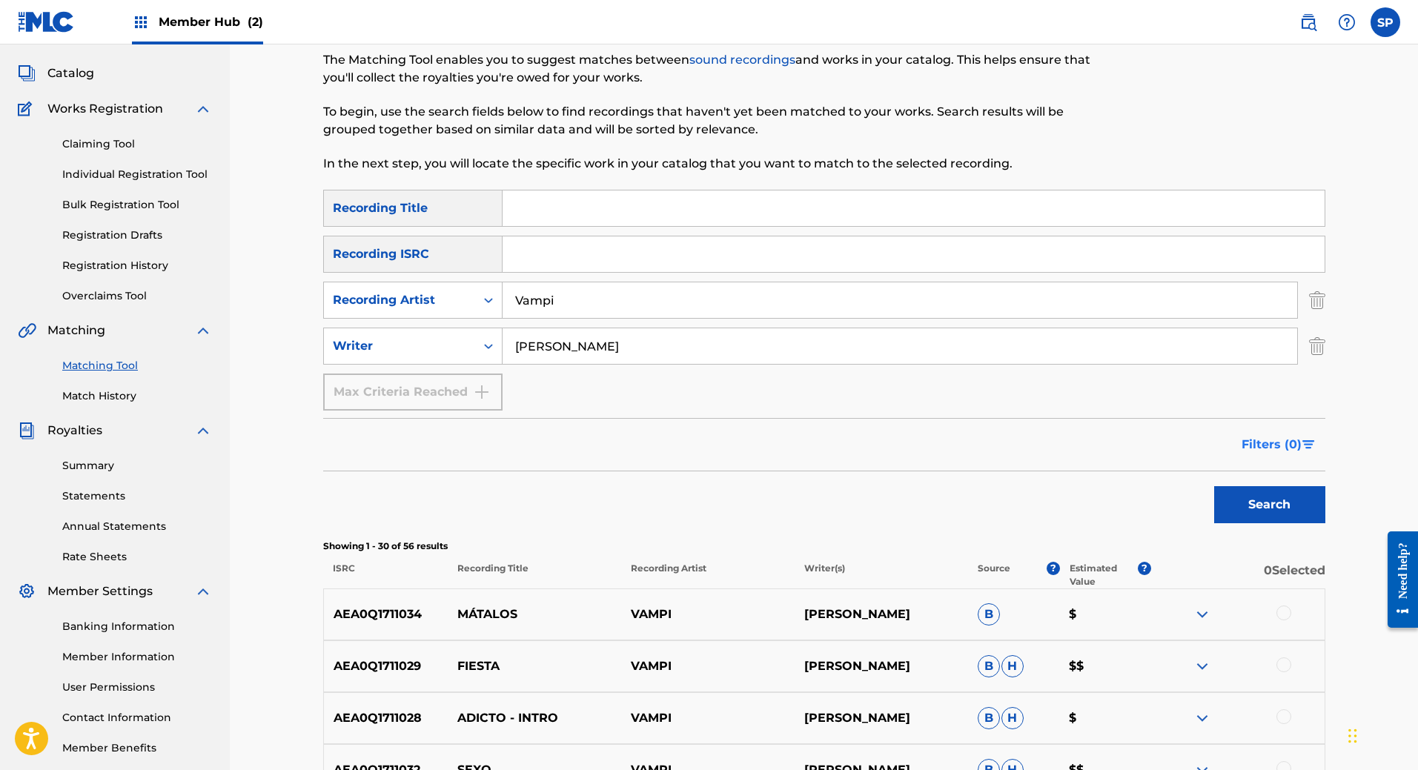
click at [1303, 446] on img "Search Form" at bounding box center [1309, 444] width 13 height 9
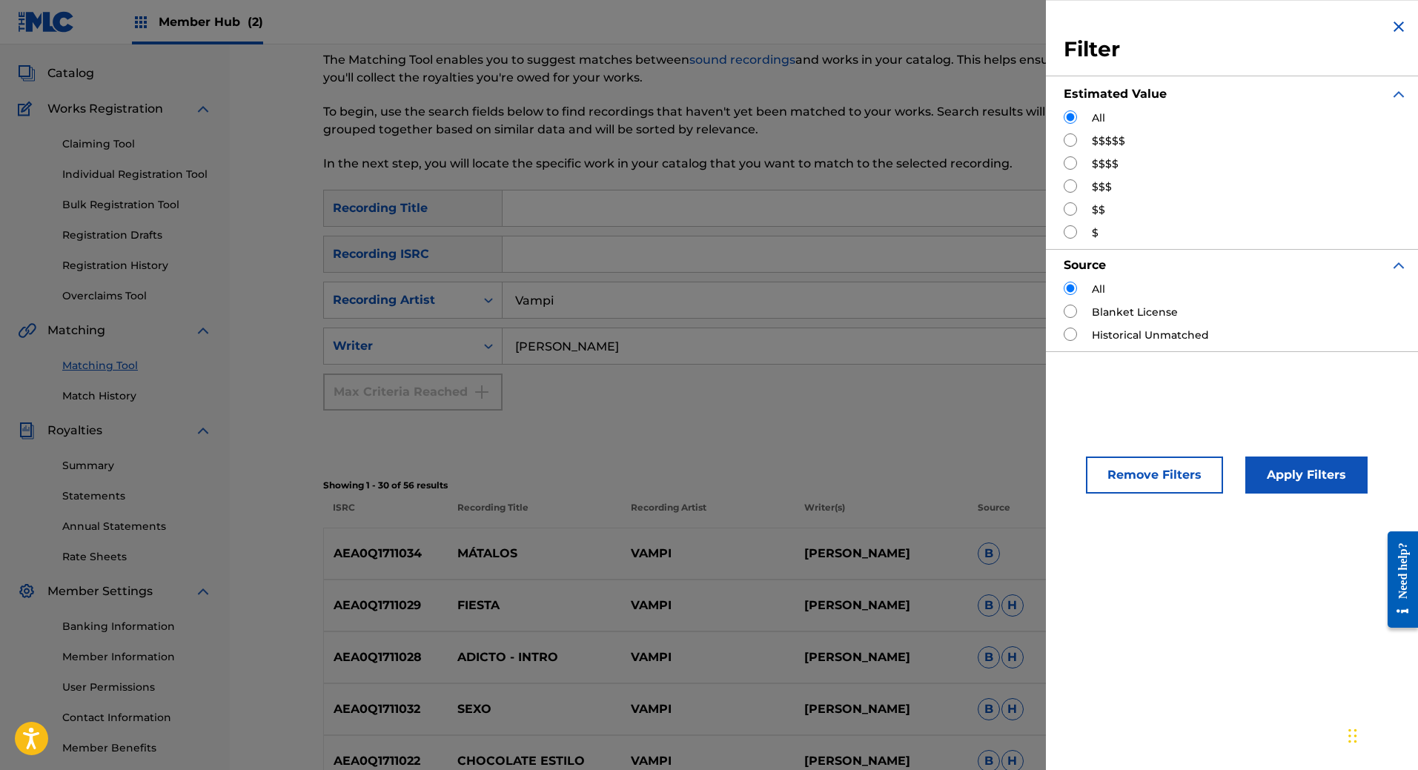
click at [1074, 142] on input "Search Form" at bounding box center [1070, 139] width 13 height 13
radio input "true"
click at [1288, 484] on button "Apply Filters" at bounding box center [1307, 475] width 122 height 37
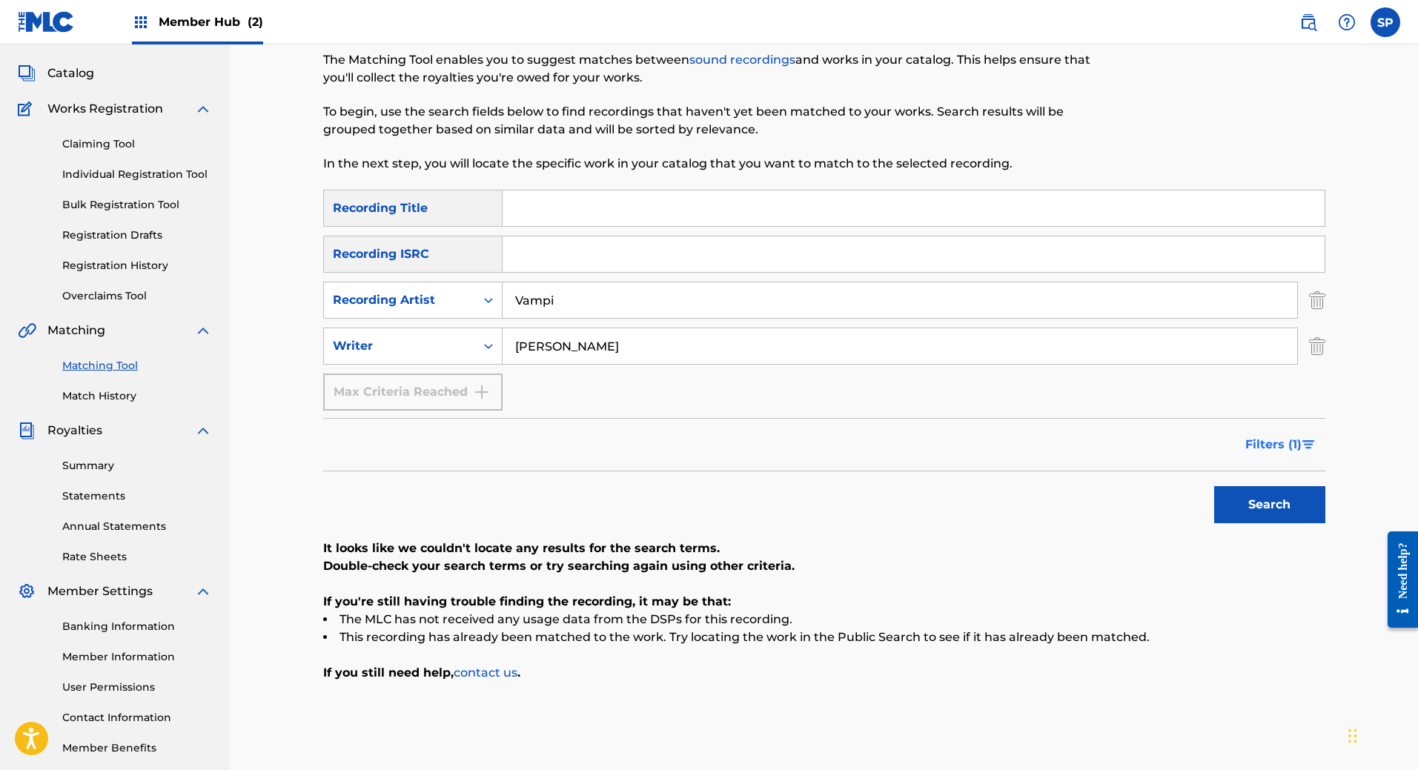
click at [1305, 443] on img "Search Form" at bounding box center [1309, 444] width 13 height 9
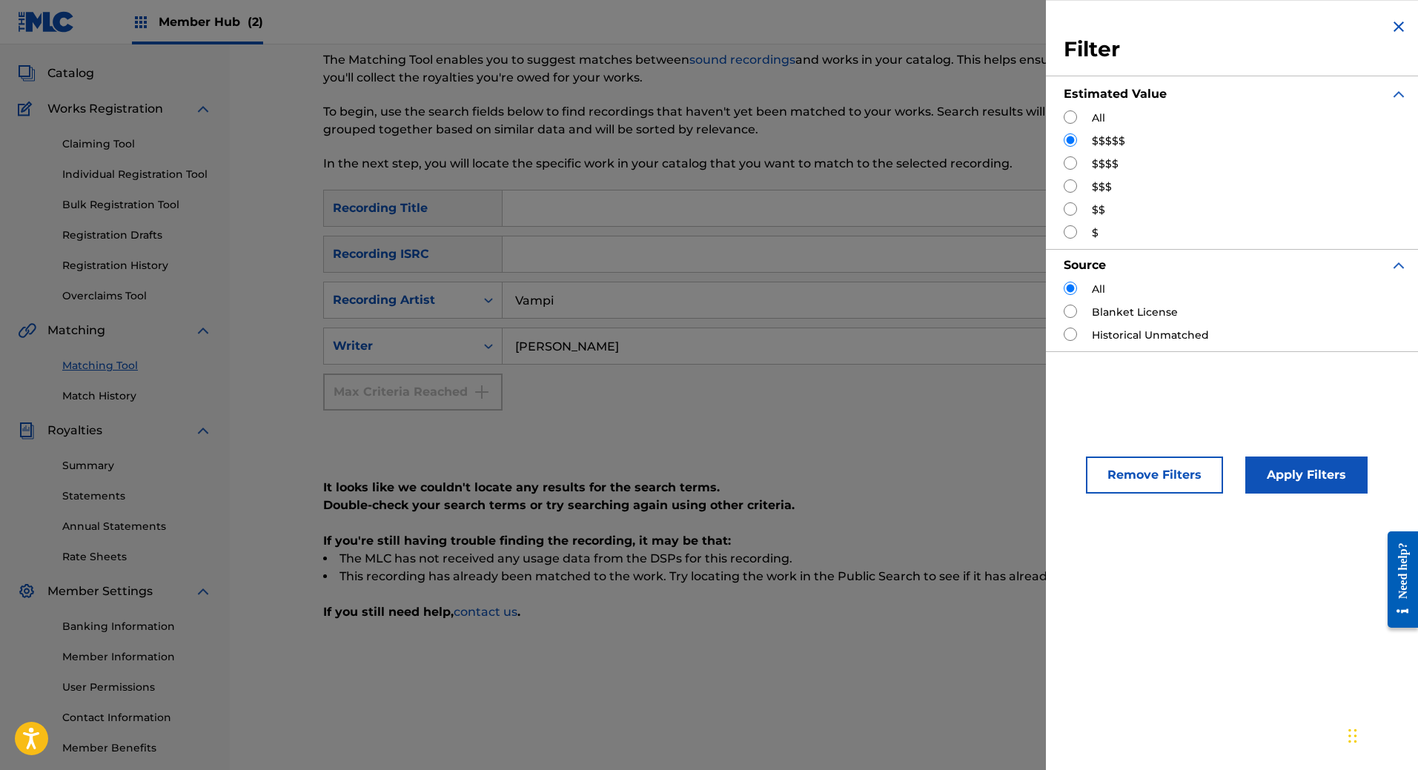
click at [1091, 158] on div "$$$$" at bounding box center [1236, 164] width 344 height 16
drag, startPoint x: 1099, startPoint y: 133, endPoint x: 1094, endPoint y: 157, distance: 25.0
click at [1099, 133] on div "All $$$$$ $$$$ $$$ $$ $" at bounding box center [1236, 175] width 344 height 130
click at [1071, 167] on input "Search Form" at bounding box center [1070, 162] width 13 height 13
radio input "true"
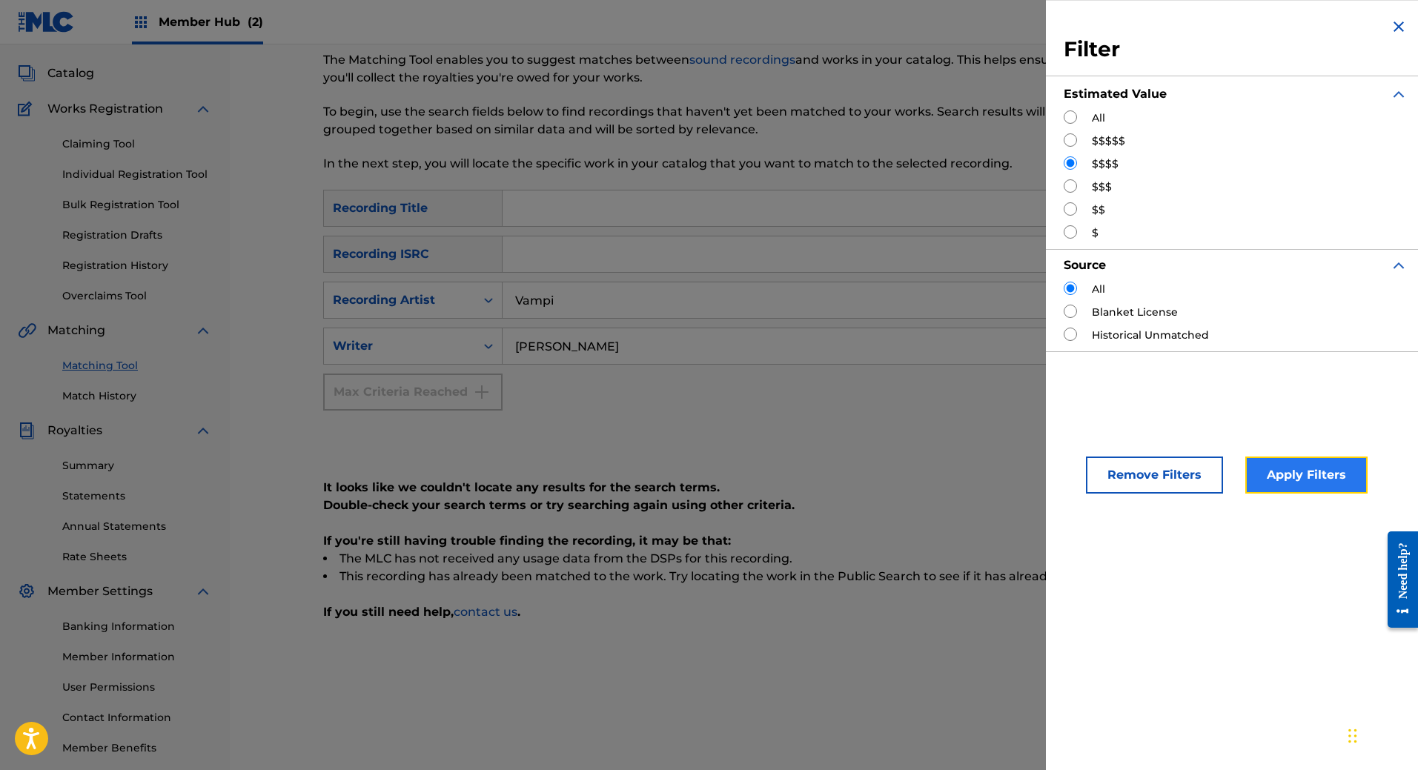
click at [1288, 480] on button "Apply Filters" at bounding box center [1307, 475] width 122 height 37
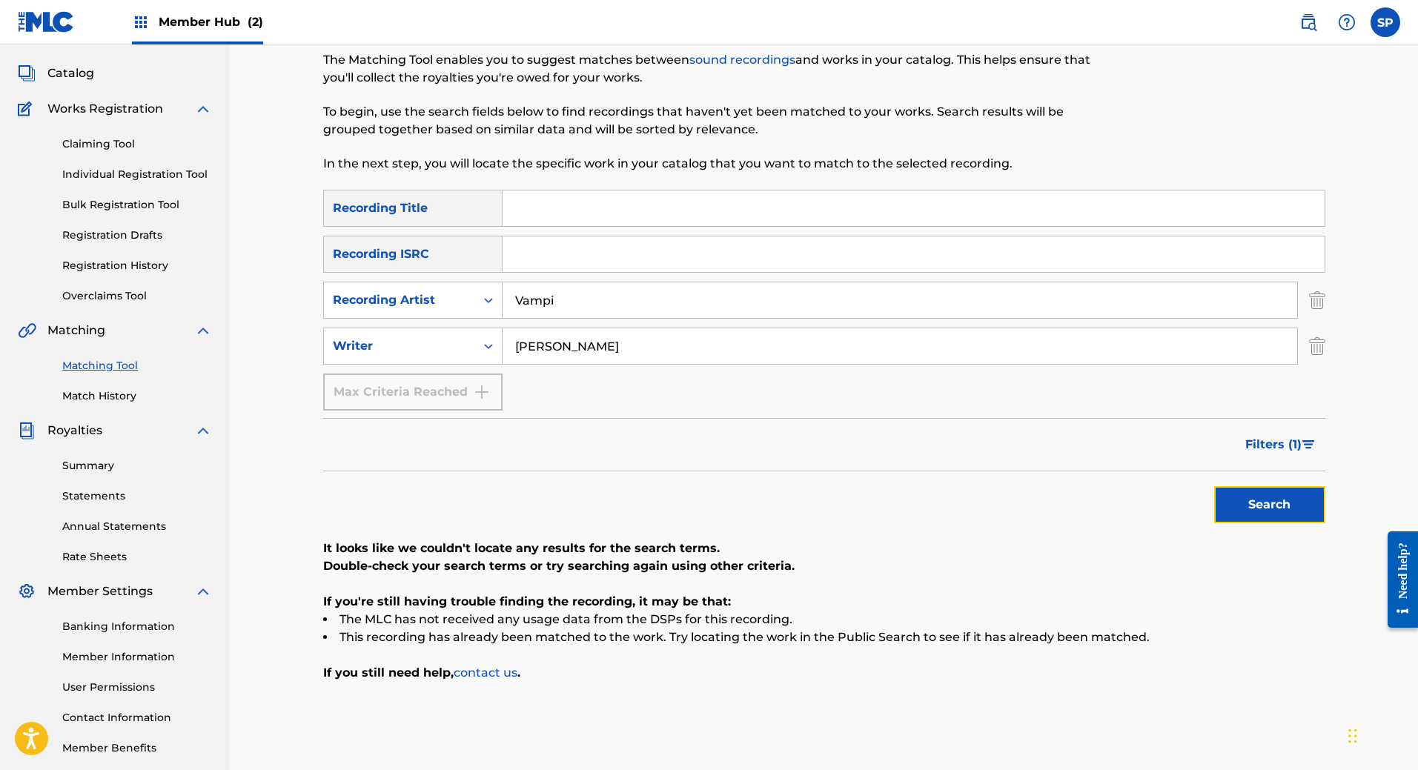
click at [1266, 511] on button "Search" at bounding box center [1269, 504] width 111 height 37
click at [1274, 455] on button "Filters ( 1 )" at bounding box center [1281, 444] width 89 height 37
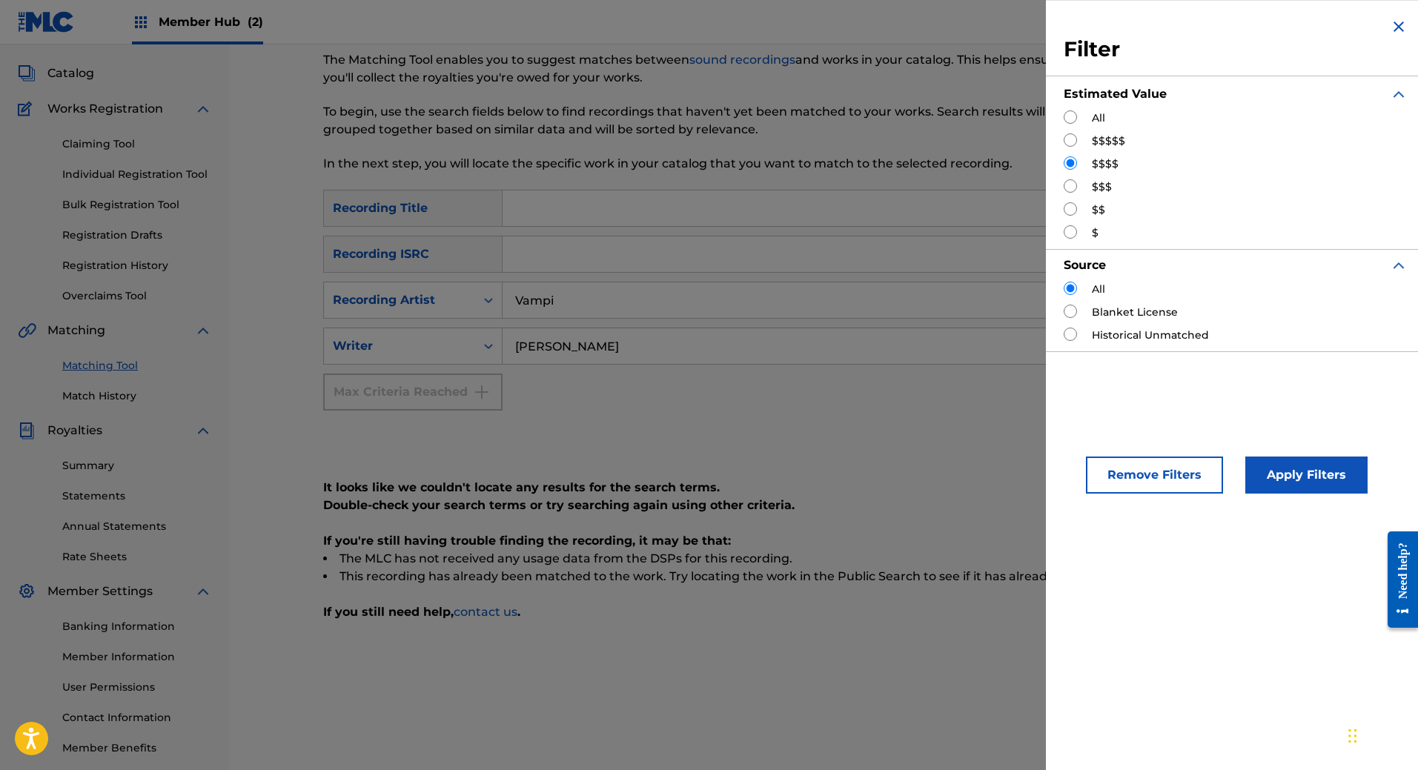
click at [1077, 182] on input "Search Form" at bounding box center [1070, 185] width 13 height 13
radio input "true"
click at [1306, 470] on button "Apply Filters" at bounding box center [1307, 475] width 122 height 37
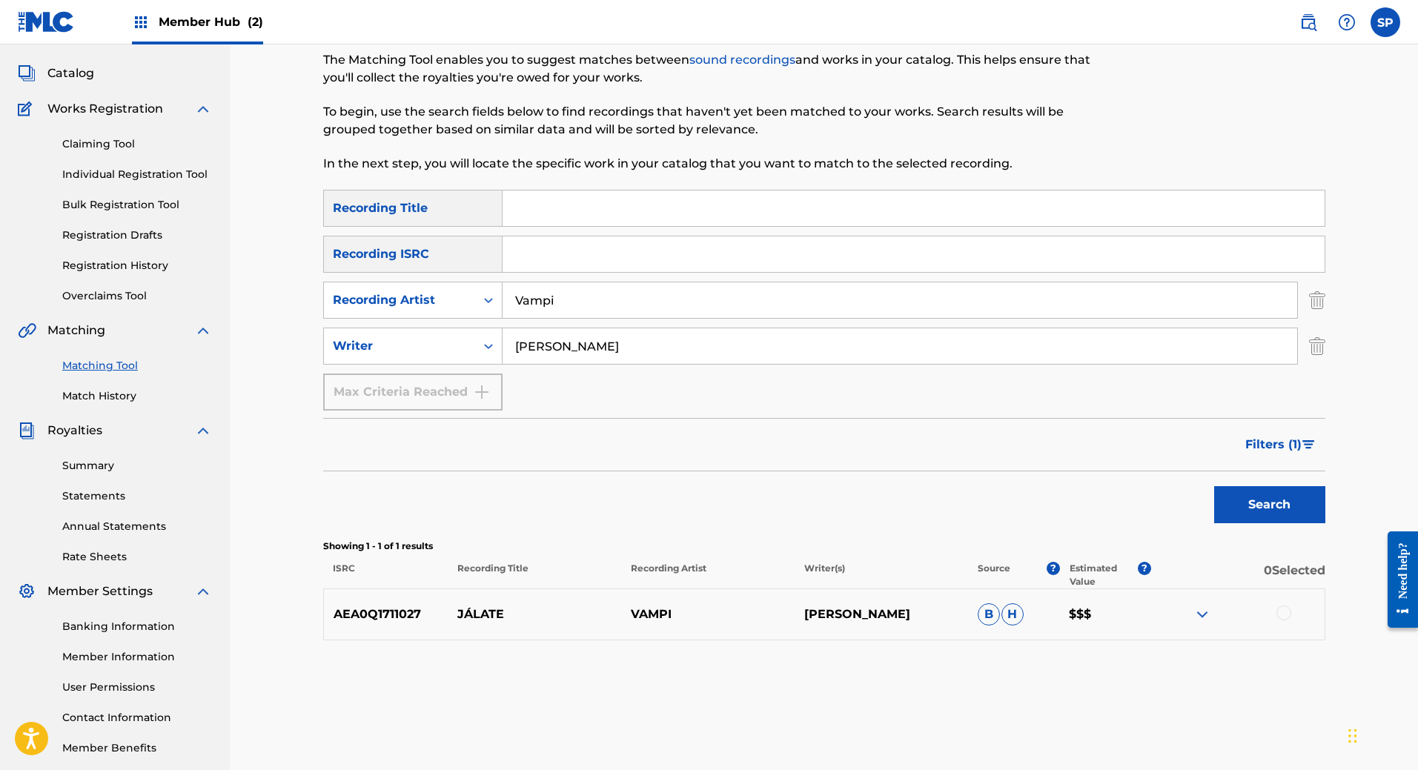
click at [54, 33] on link at bounding box center [46, 22] width 57 height 44
